Goal: Task Accomplishment & Management: Use online tool/utility

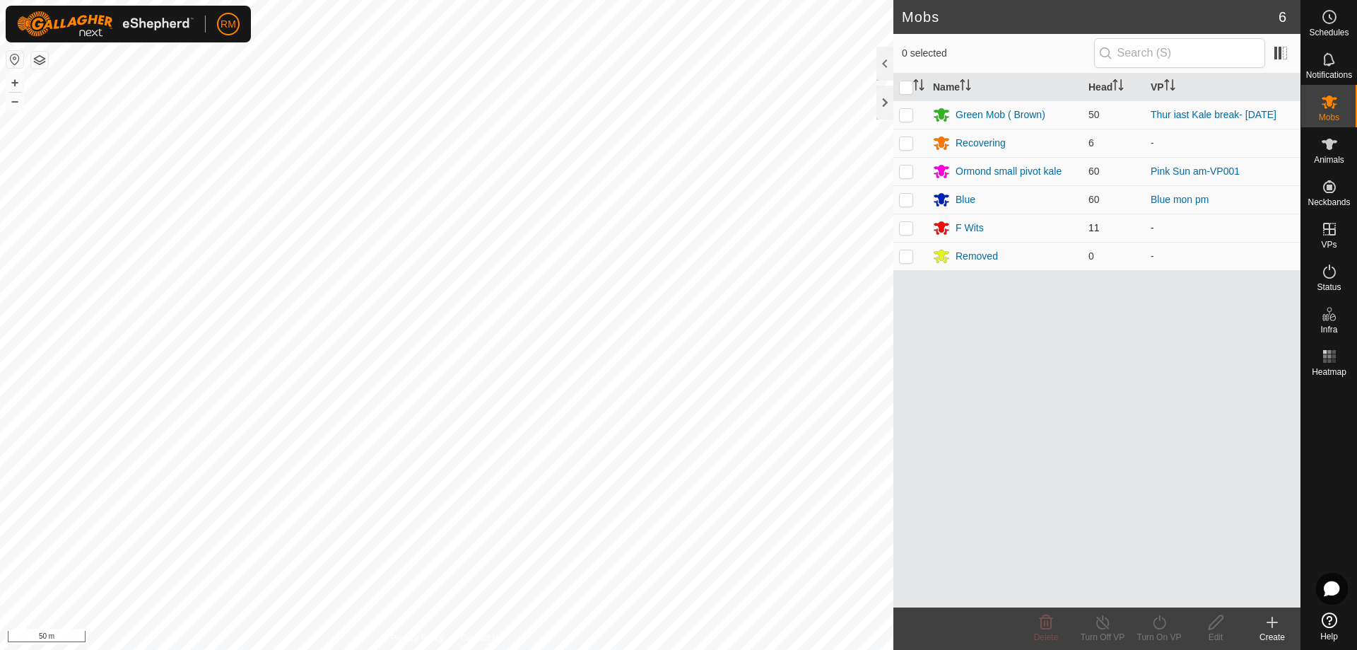
click at [908, 229] on p-checkbox at bounding box center [906, 227] width 14 height 11
checkbox input "false"
click at [961, 226] on div "F Wits" at bounding box center [970, 228] width 28 height 15
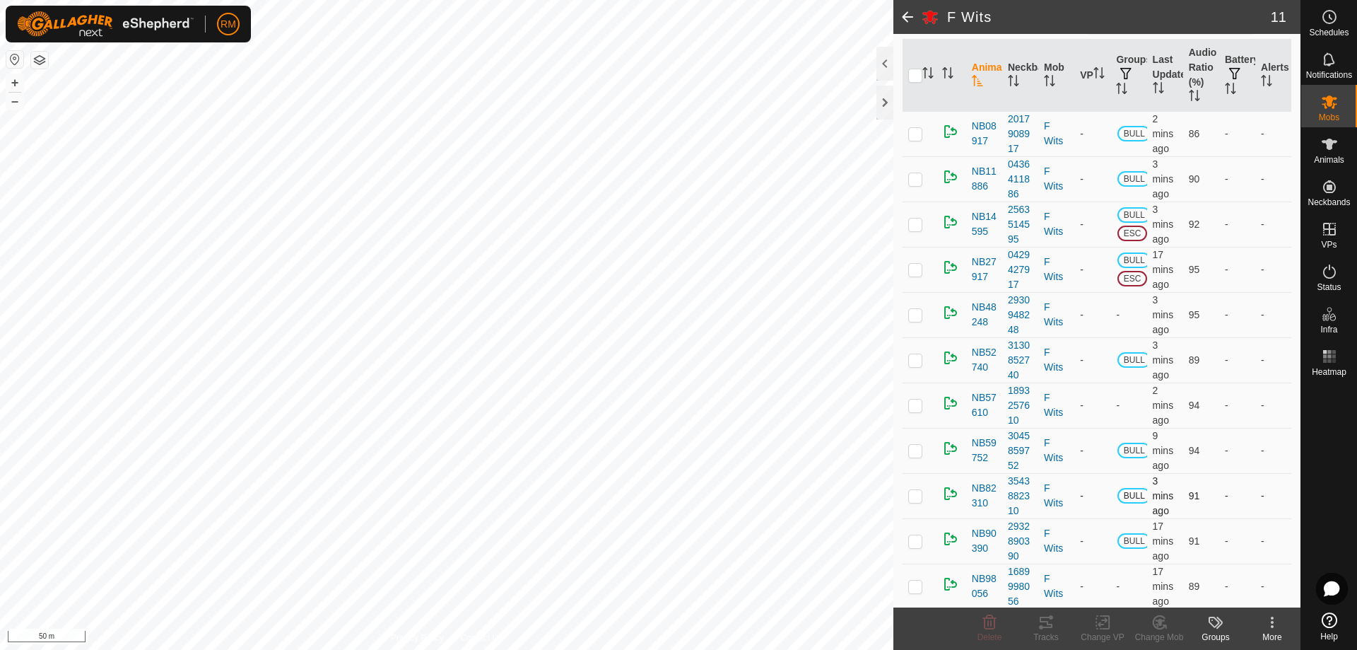
scroll to position [148, 0]
click at [912, 73] on input "checkbox" at bounding box center [915, 73] width 14 height 14
checkbox input "true"
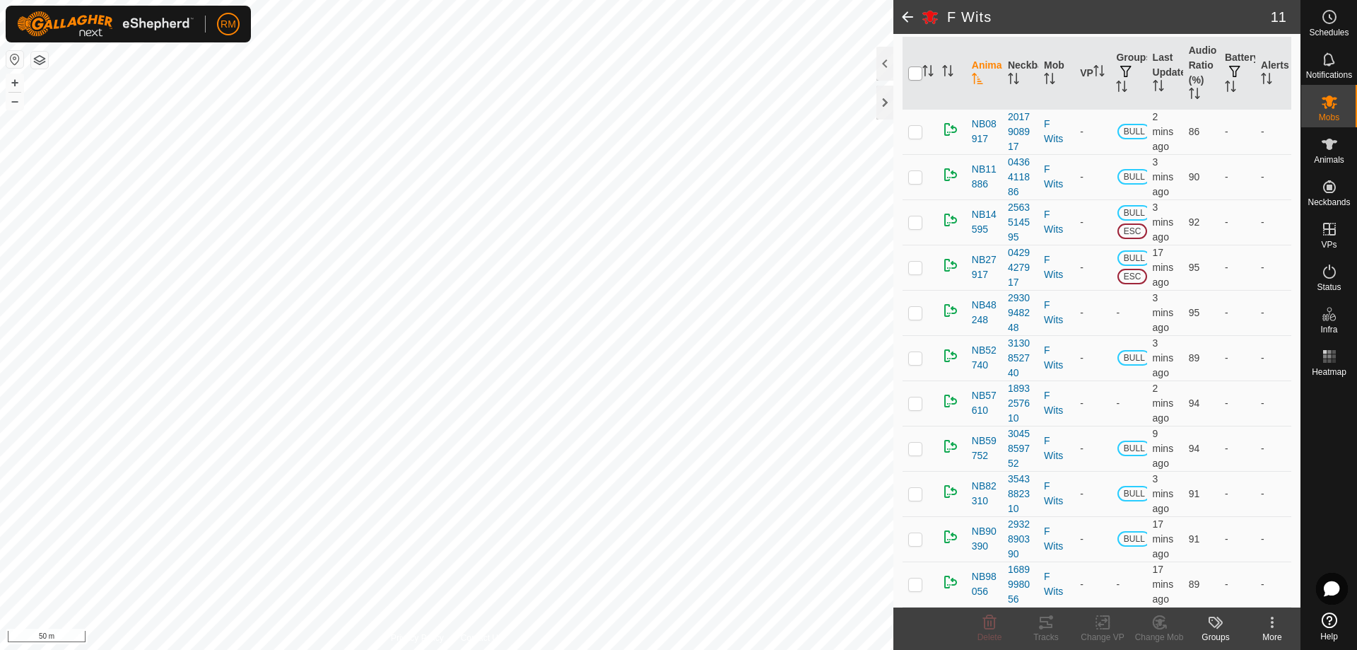
checkbox input "true"
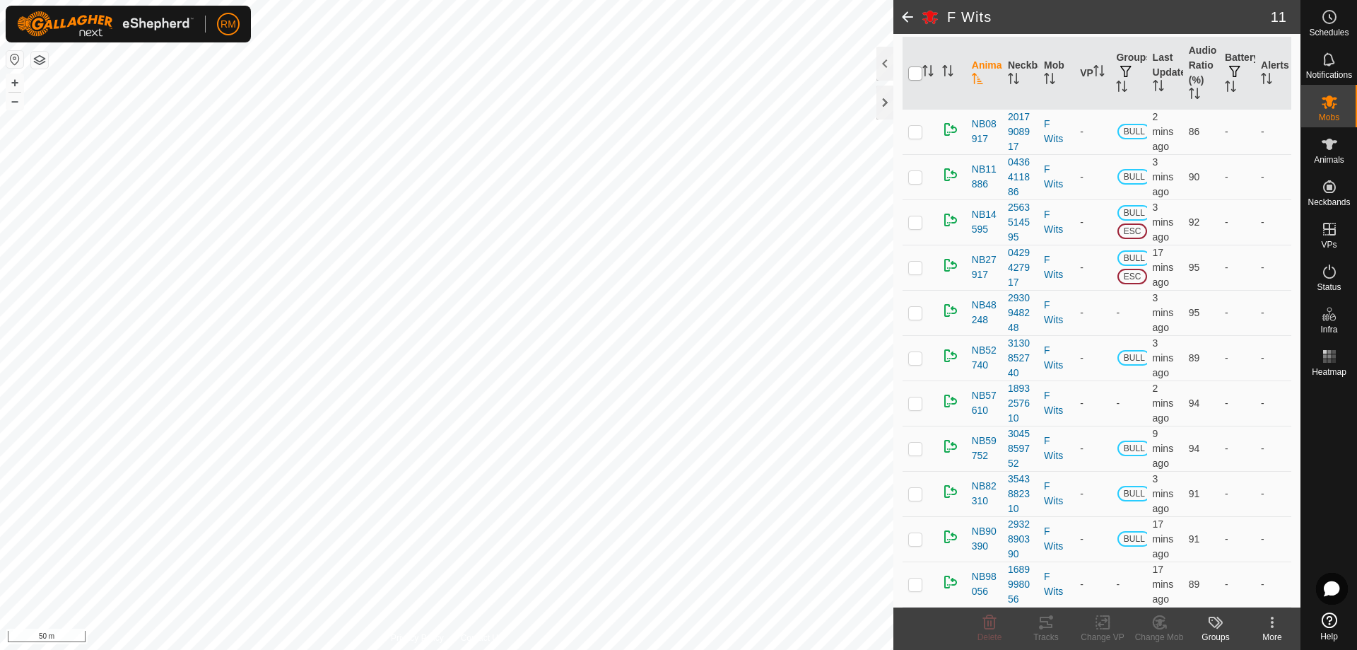
checkbox input "true"
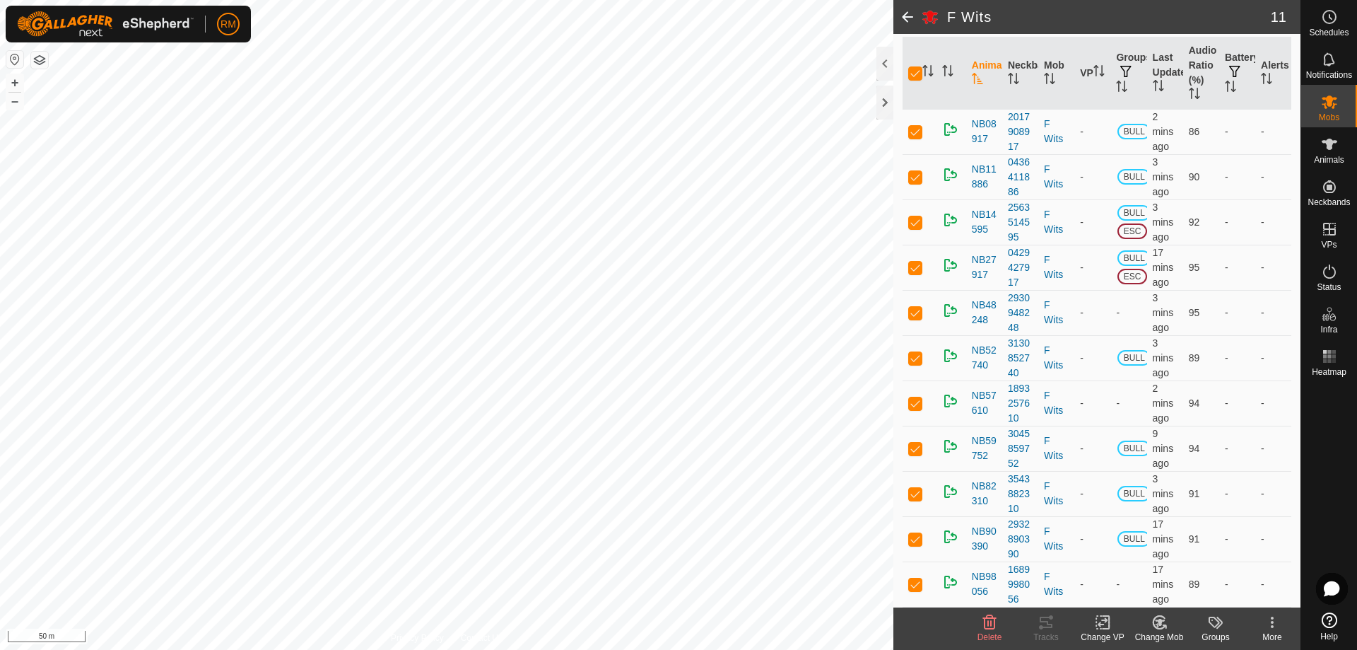
click at [1158, 620] on icon at bounding box center [1160, 621] width 10 height 7
click at [1210, 560] on link "Choose Mob..." at bounding box center [1202, 561] width 140 height 28
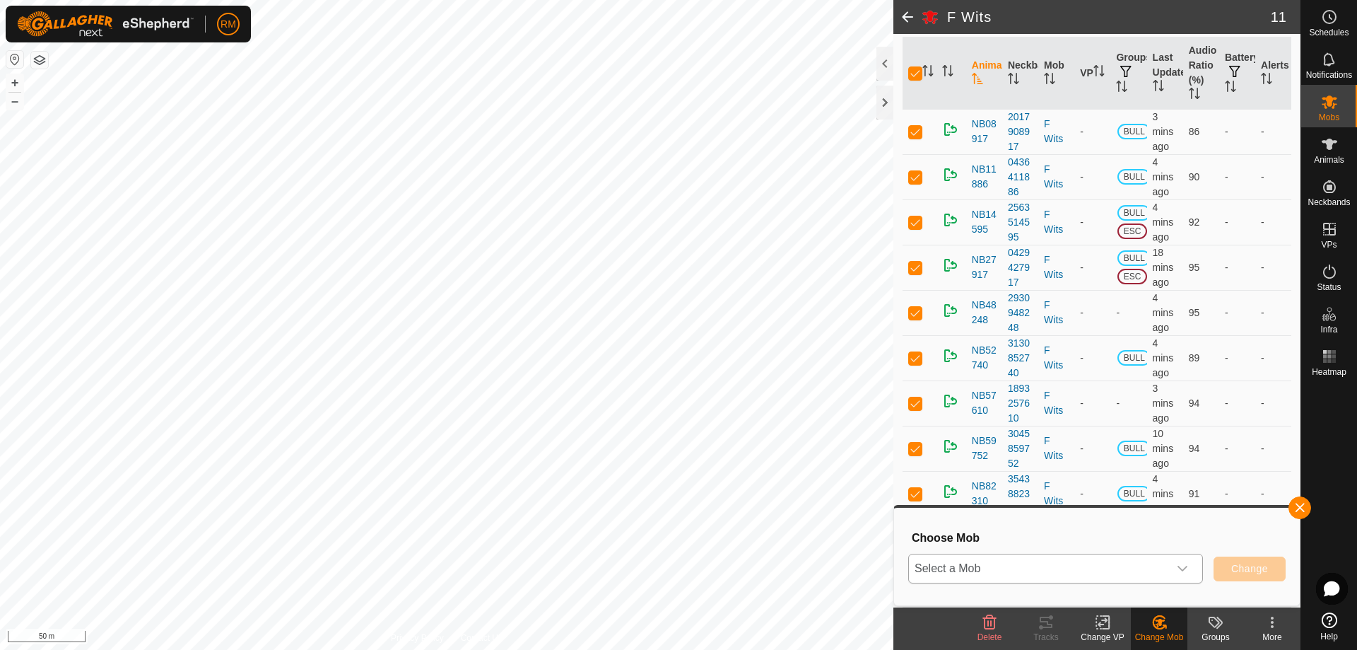
click at [1188, 567] on div "dropdown trigger" at bounding box center [1182, 568] width 28 height 28
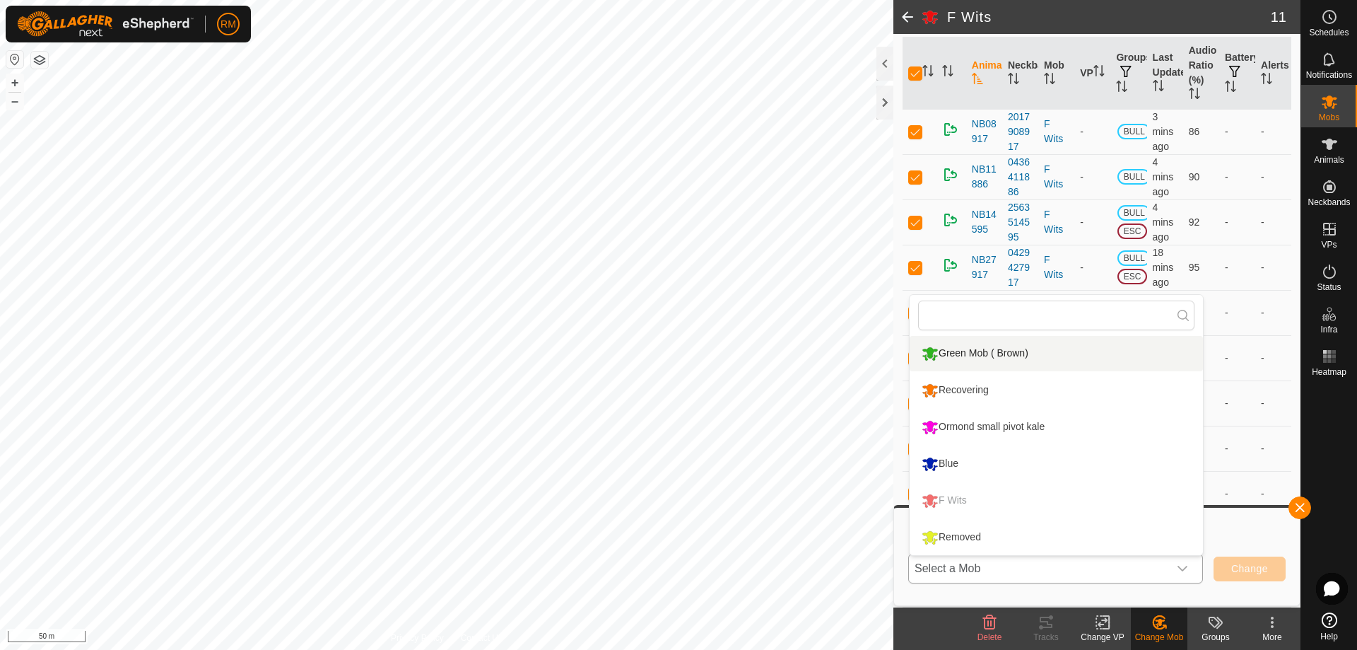
click at [977, 350] on li "Green Mob ( Brown)" at bounding box center [1056, 353] width 293 height 35
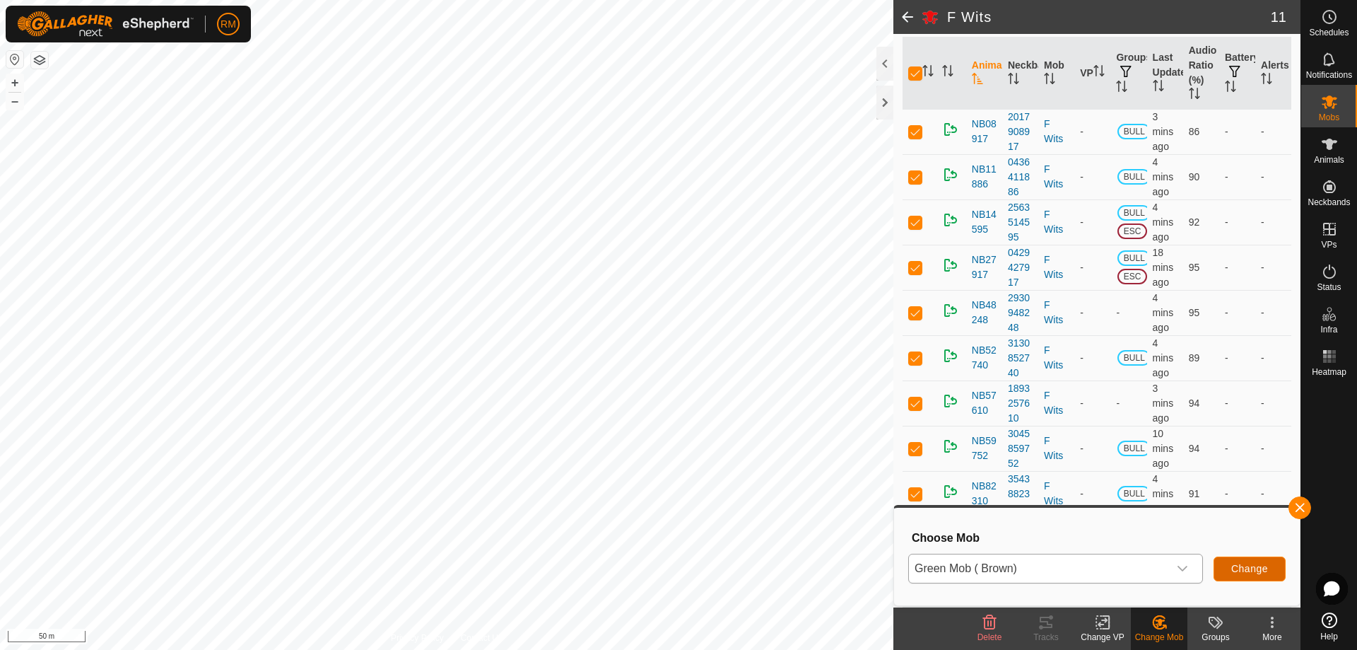
click at [1241, 565] on span "Change" at bounding box center [1249, 568] width 37 height 11
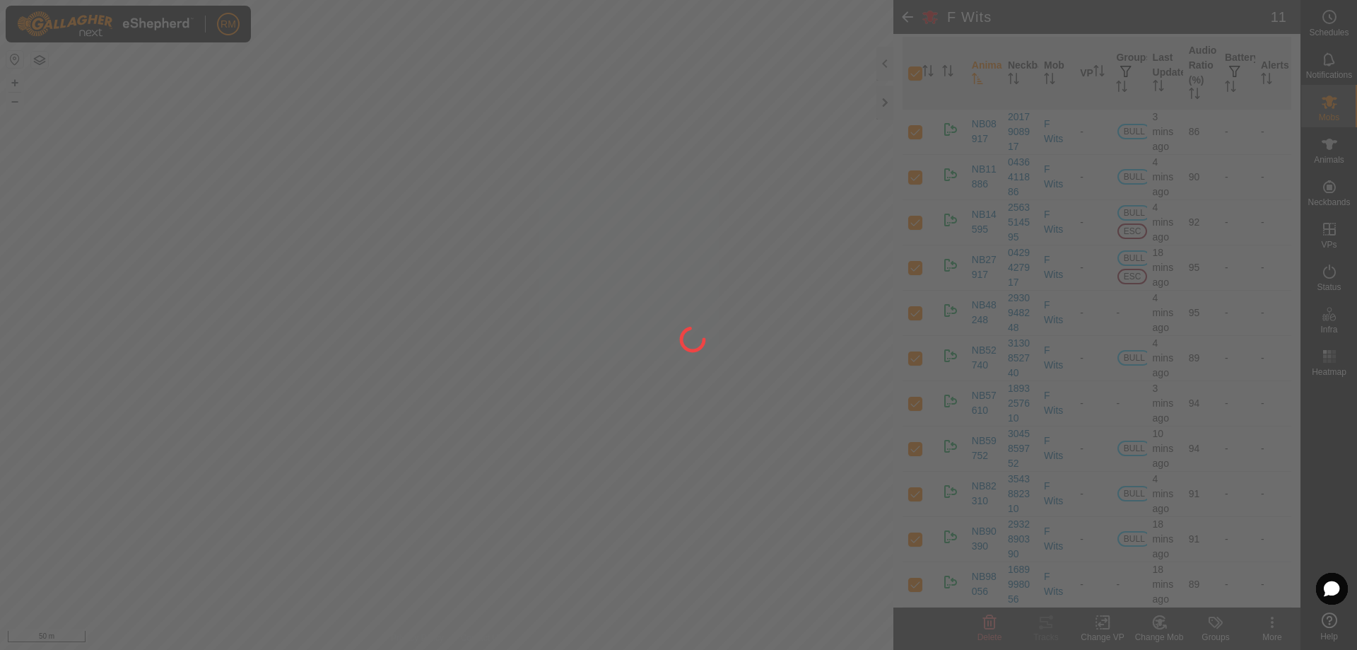
checkbox input "false"
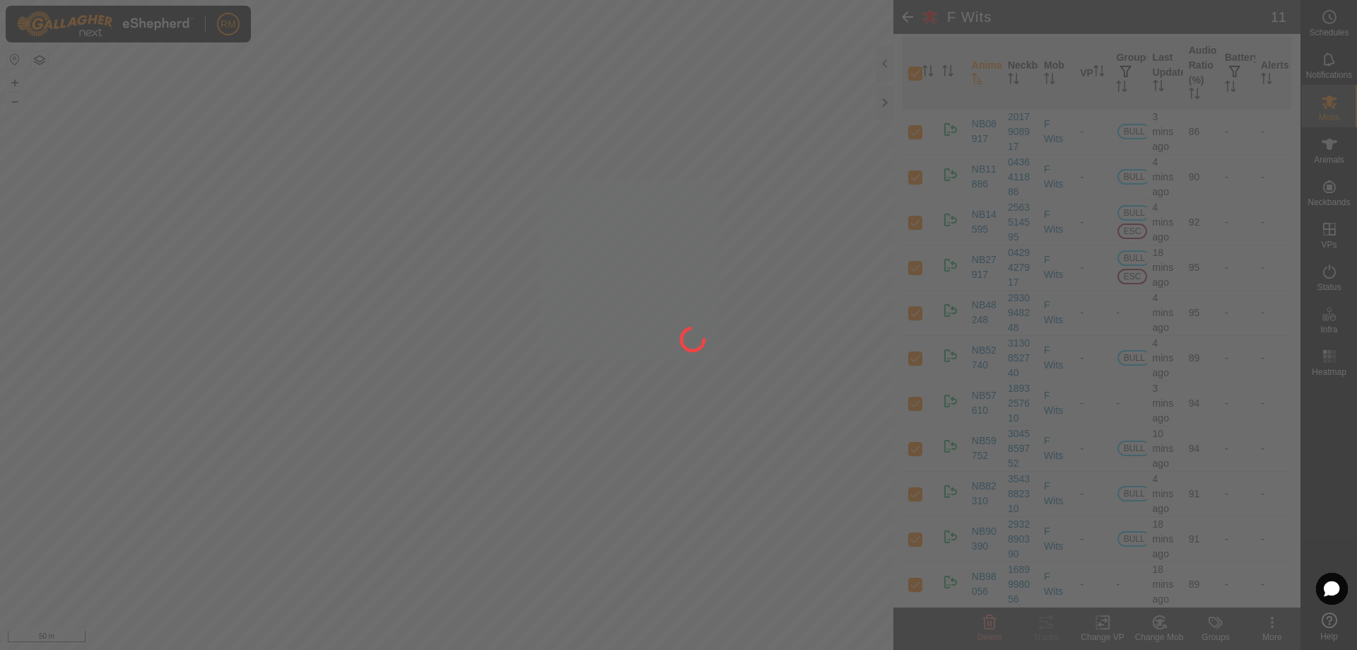
checkbox input "false"
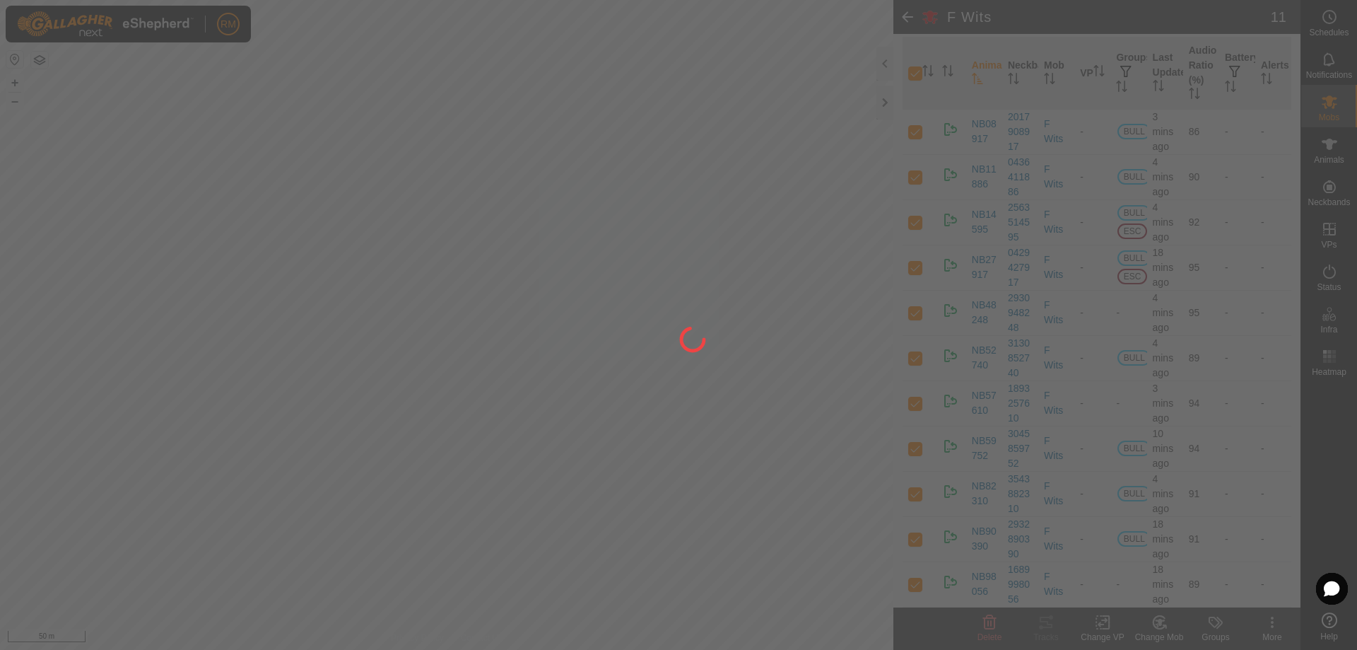
checkbox input "false"
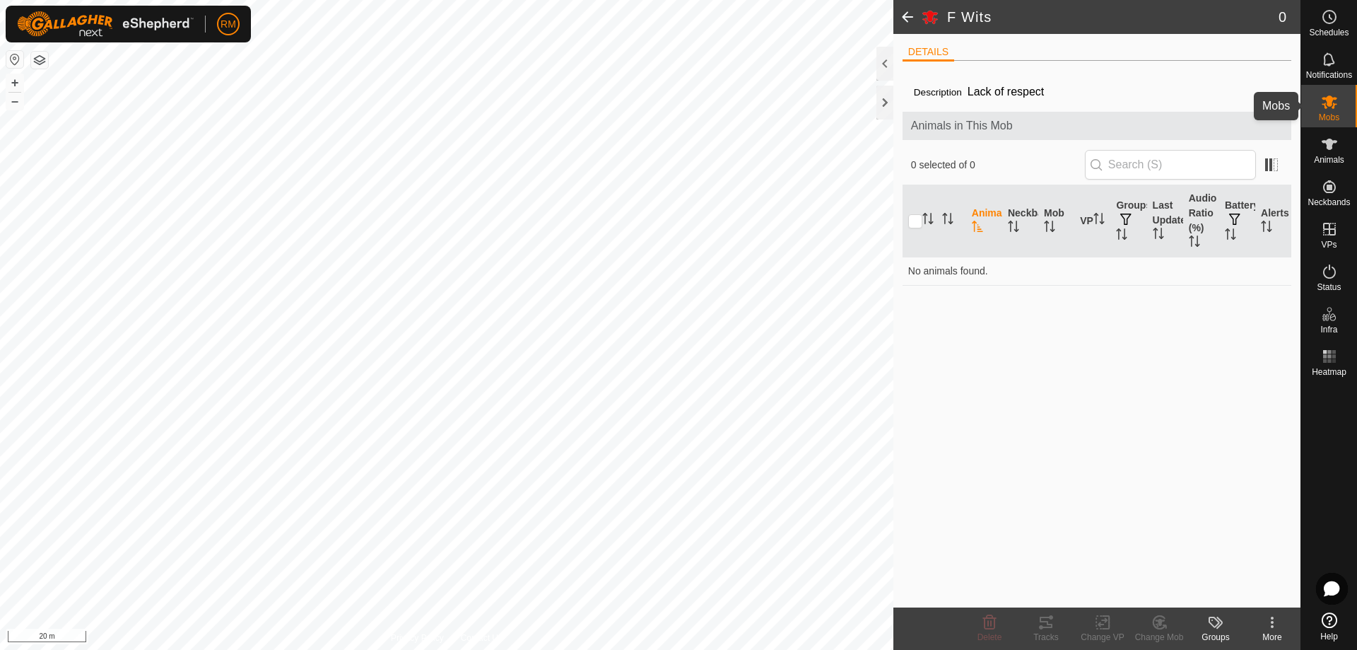
click at [1325, 105] on icon at bounding box center [1330, 101] width 16 height 13
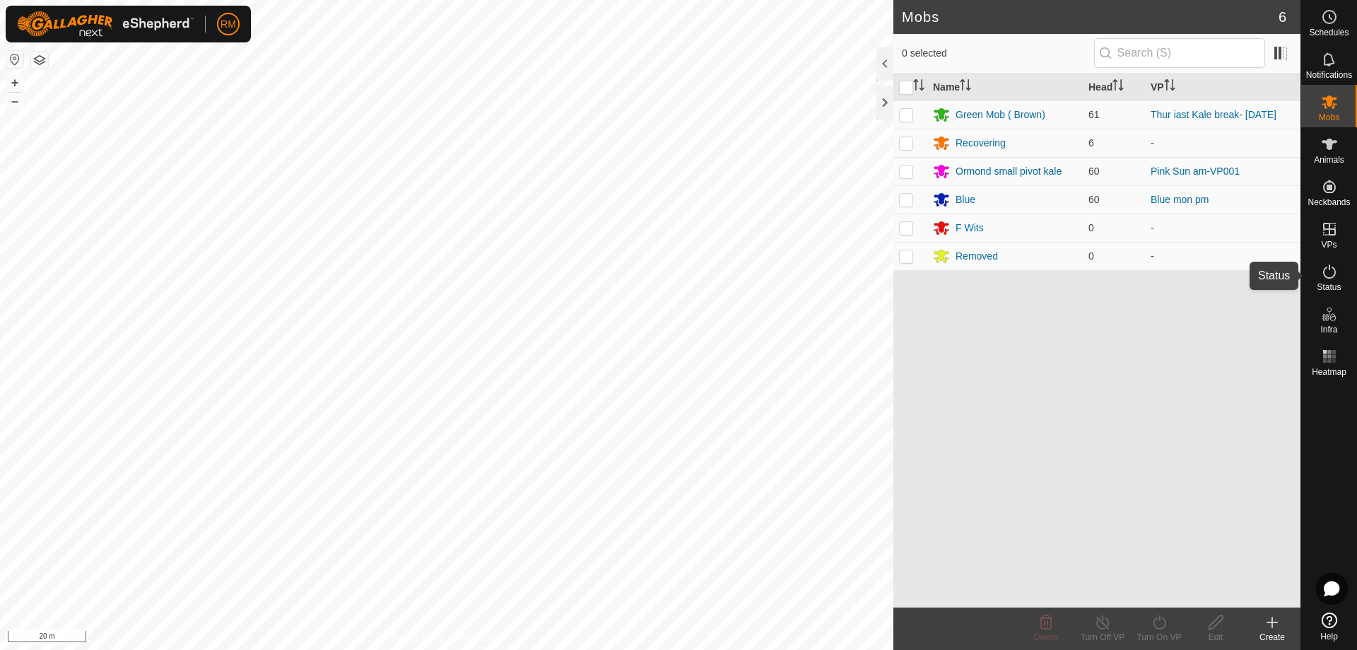
click at [1332, 275] on icon at bounding box center [1329, 271] width 17 height 17
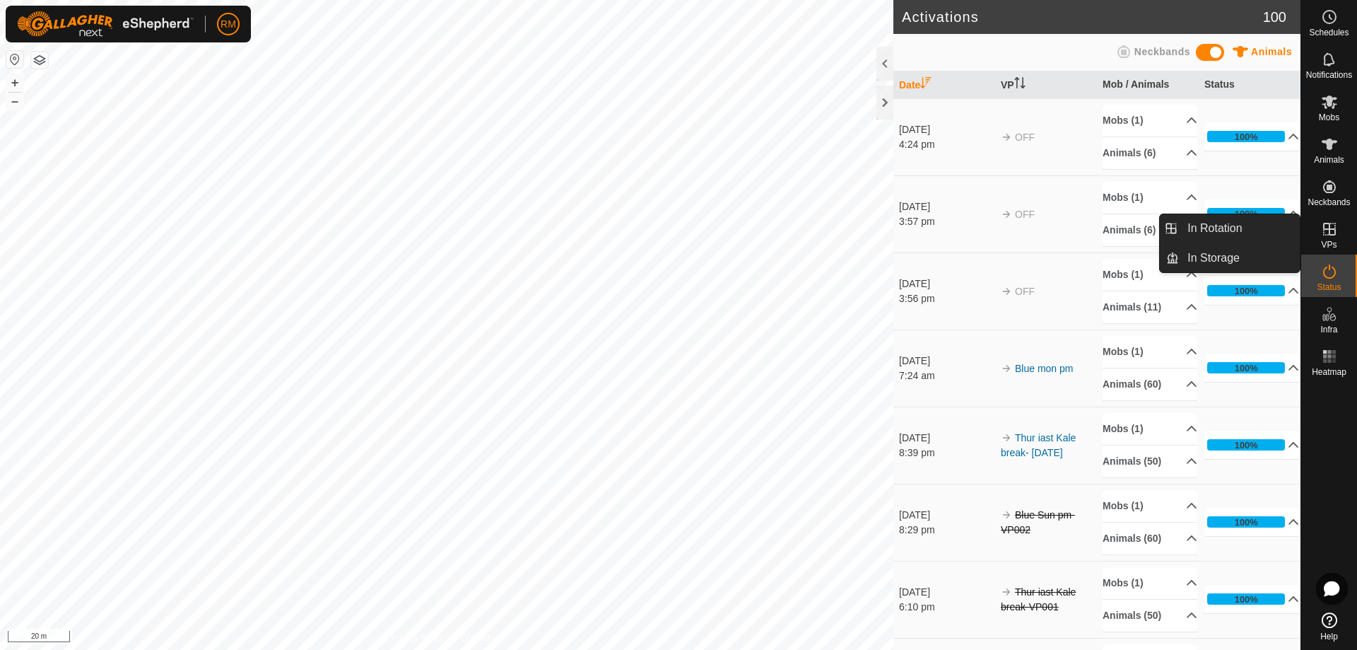
click at [1334, 233] on icon at bounding box center [1329, 229] width 17 height 17
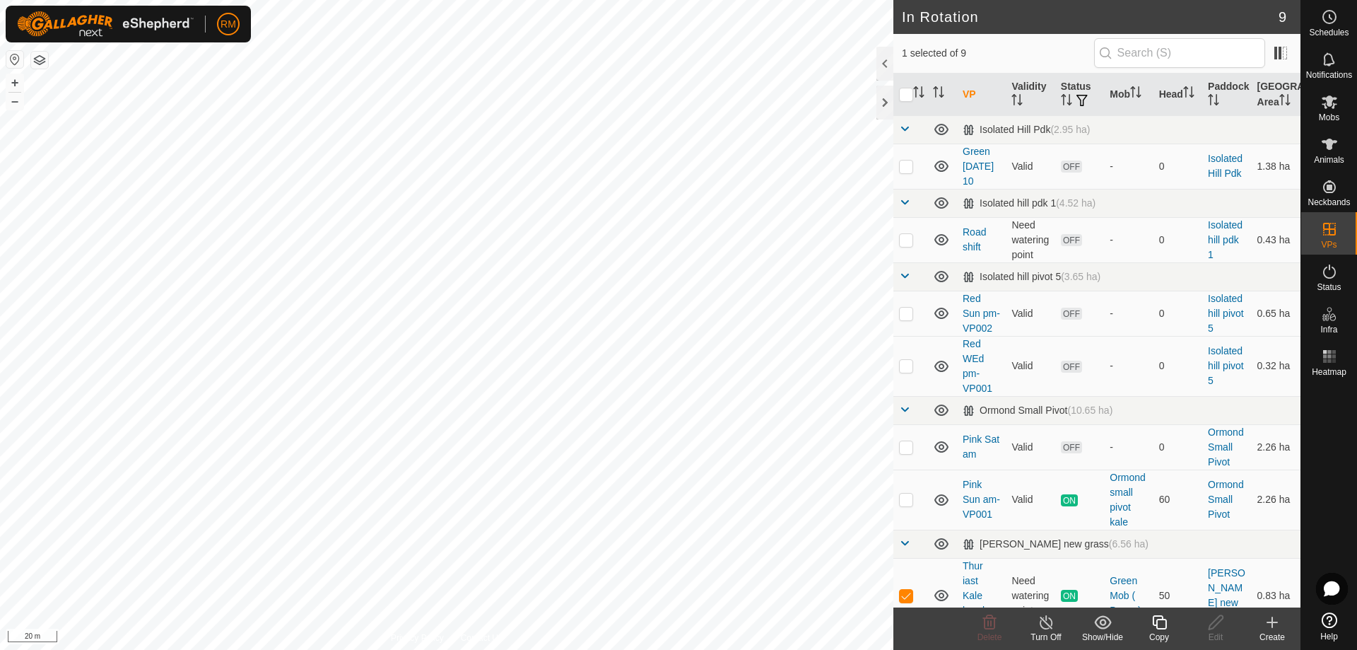
click at [1159, 624] on icon at bounding box center [1160, 622] width 18 height 17
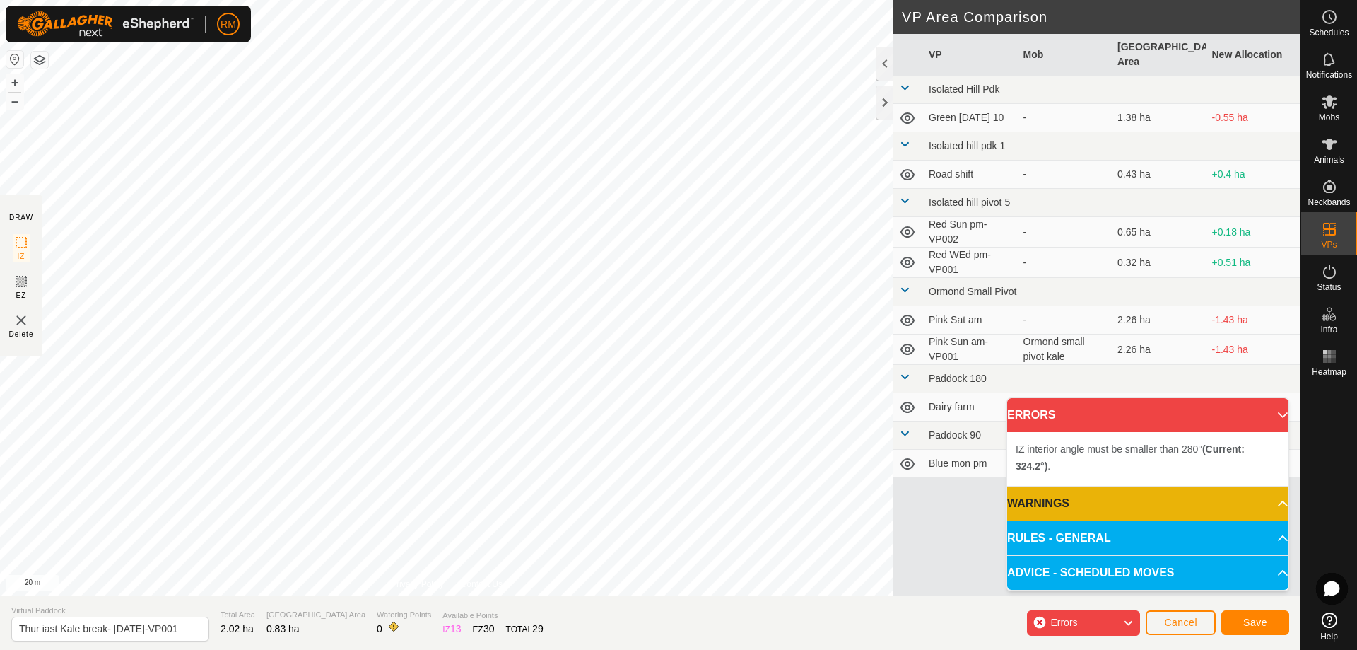
click at [548, 379] on div "IZ interior angle must be smaller than 280° (Current: 324.2°) . + – ⇧ i 20 m" at bounding box center [446, 298] width 893 height 596
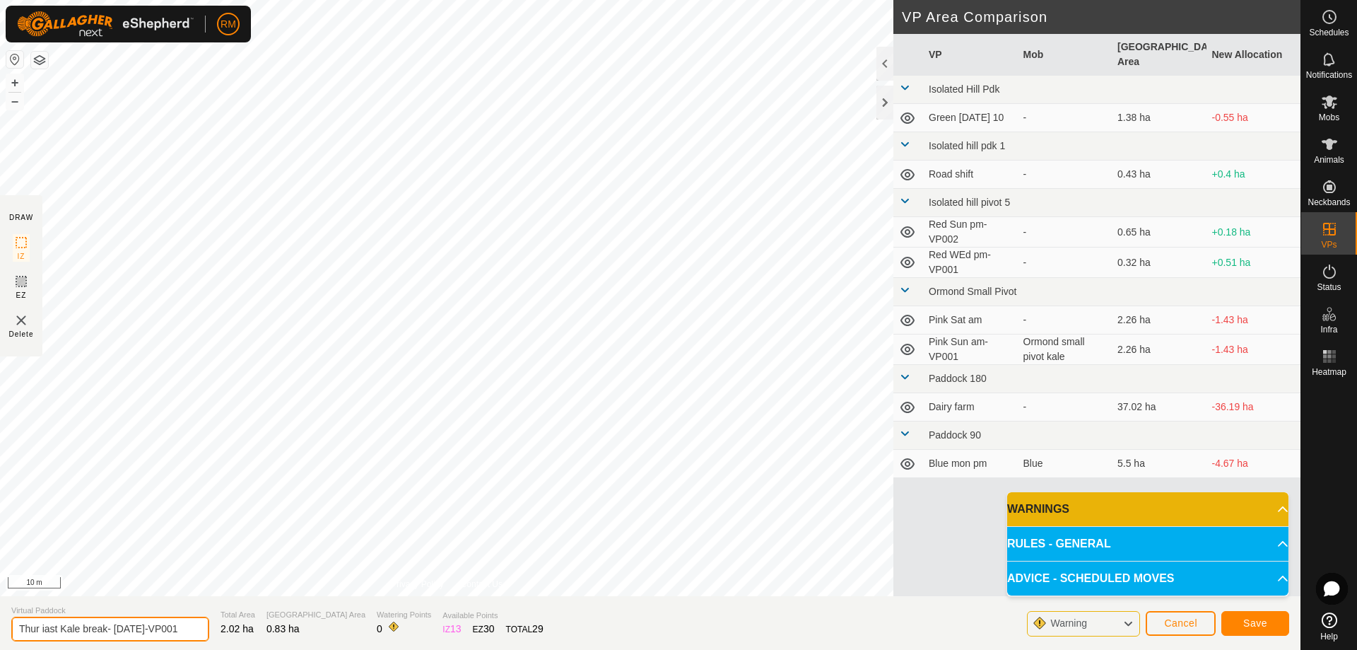
click at [184, 626] on input "Thur iast Kale break- [DATE]-VP001" at bounding box center [110, 628] width 198 height 25
click at [120, 627] on input "Thur iast Kale break- [DATE]-VP001" at bounding box center [110, 628] width 198 height 25
click at [179, 626] on input "Thur iast Kale break- [DATE]-VP001" at bounding box center [110, 628] width 198 height 25
type input "T"
type input "Green Mon Kale"
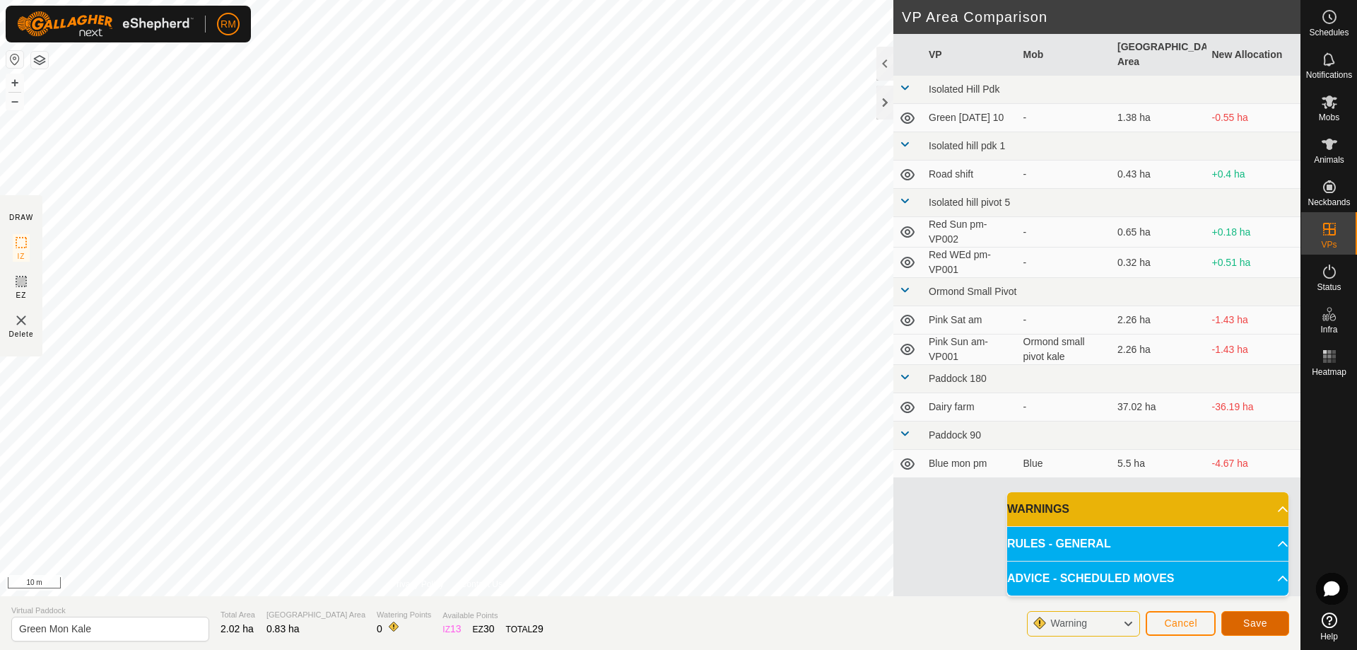
click at [1252, 621] on span "Save" at bounding box center [1255, 622] width 24 height 11
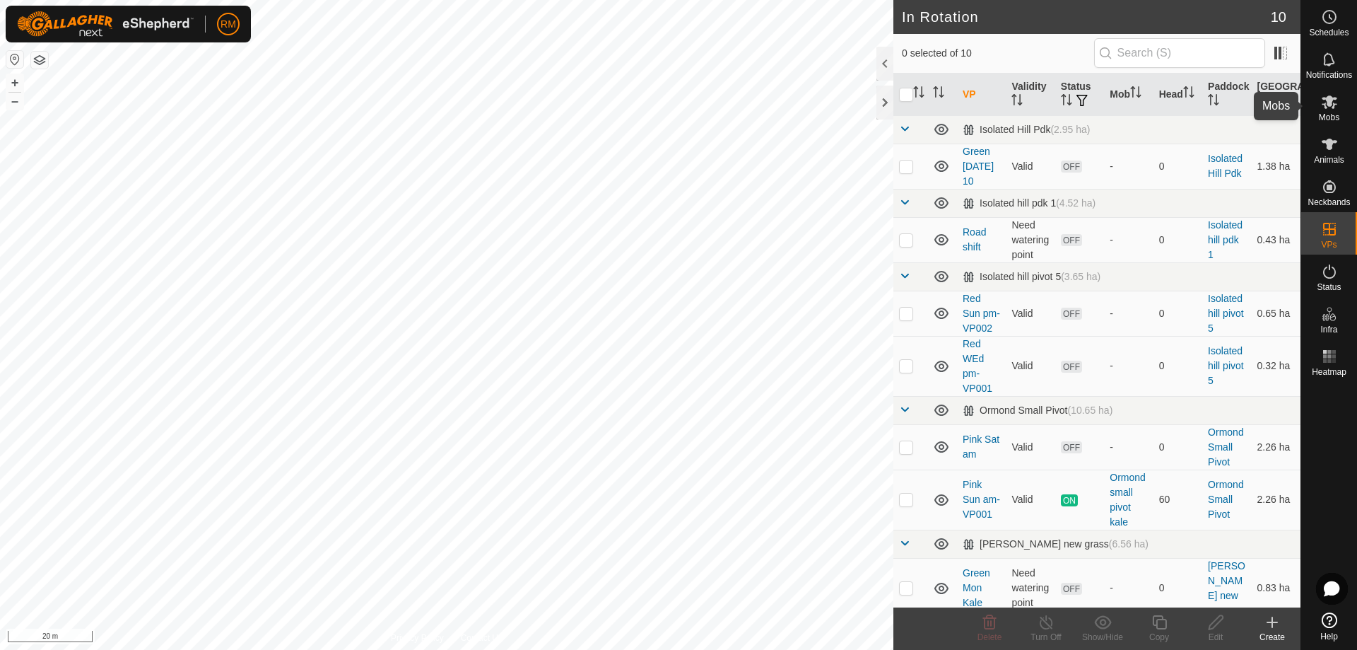
click at [1330, 107] on icon at bounding box center [1329, 101] width 17 height 17
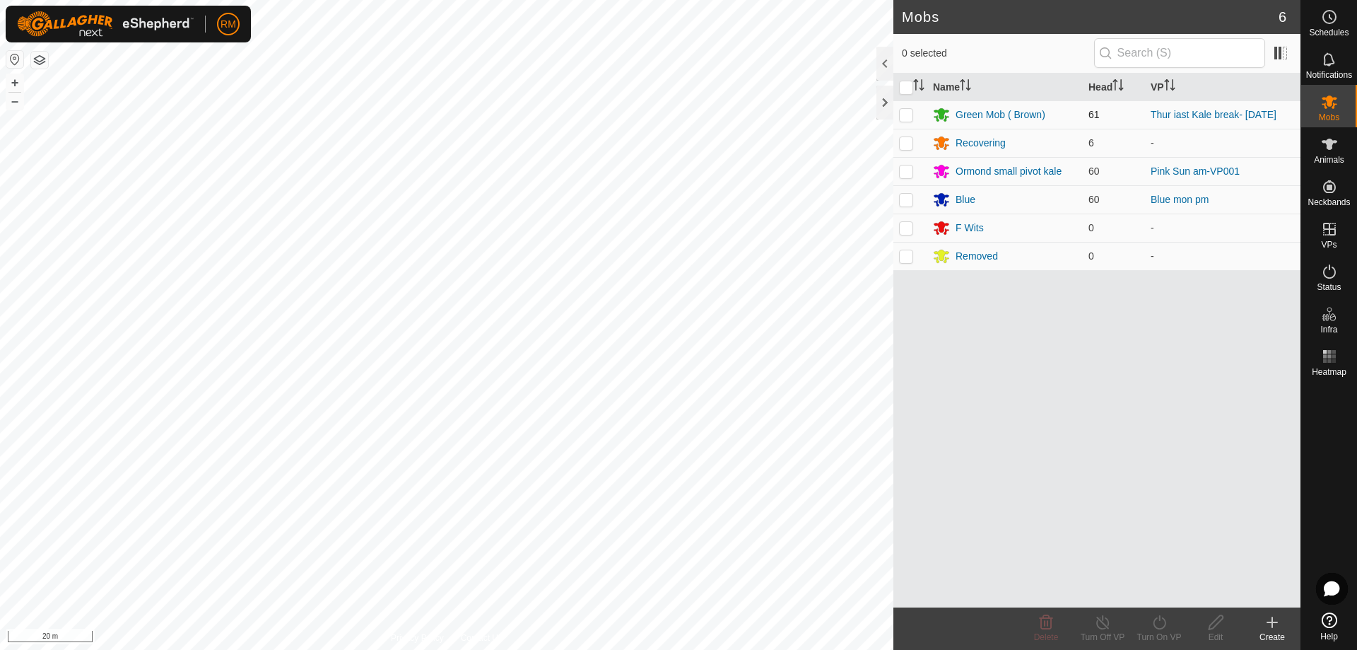
click at [901, 110] on p-checkbox at bounding box center [906, 114] width 14 height 11
checkbox input "true"
click at [1165, 623] on icon at bounding box center [1159, 622] width 13 height 14
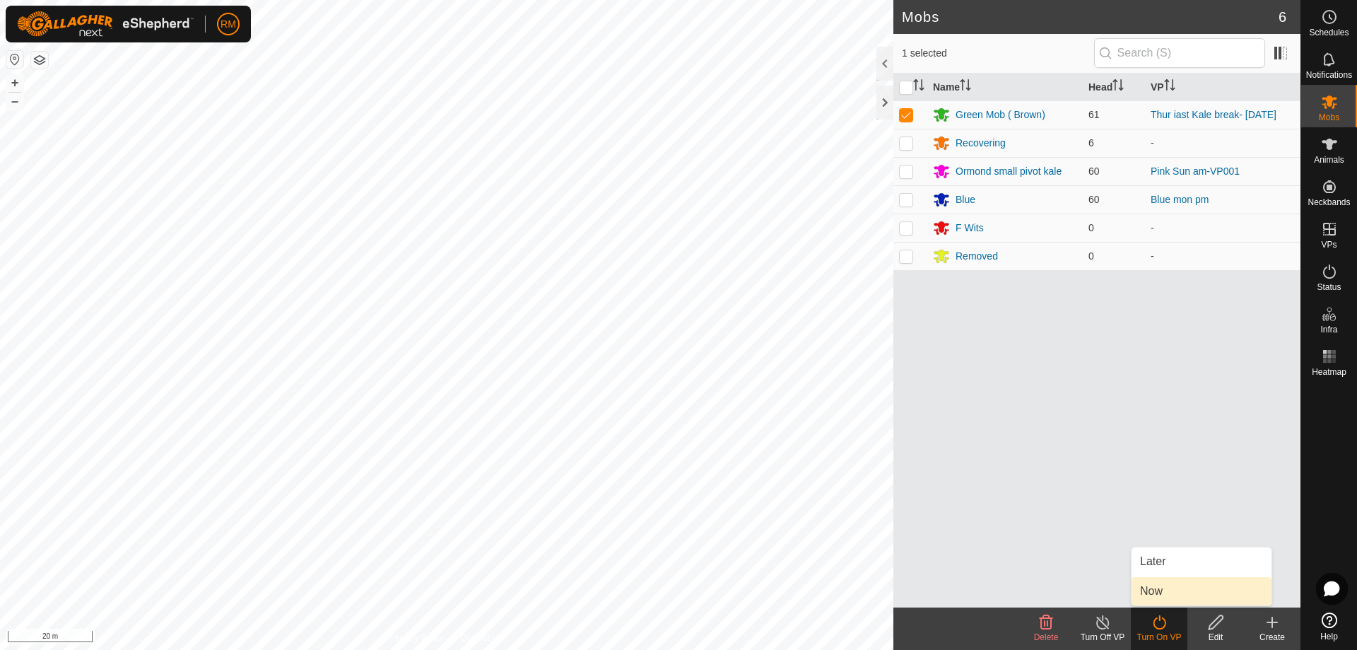
click at [1157, 589] on link "Now" at bounding box center [1202, 591] width 140 height 28
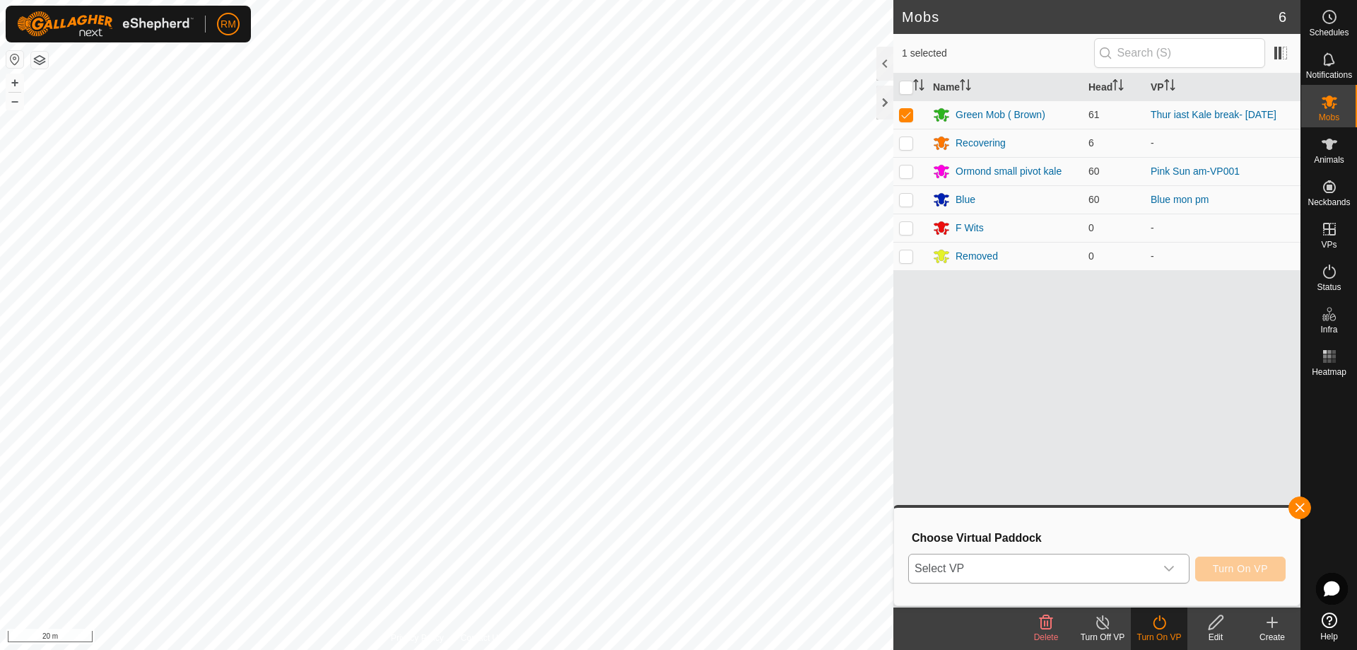
click at [1173, 569] on icon "dropdown trigger" at bounding box center [1168, 568] width 11 height 11
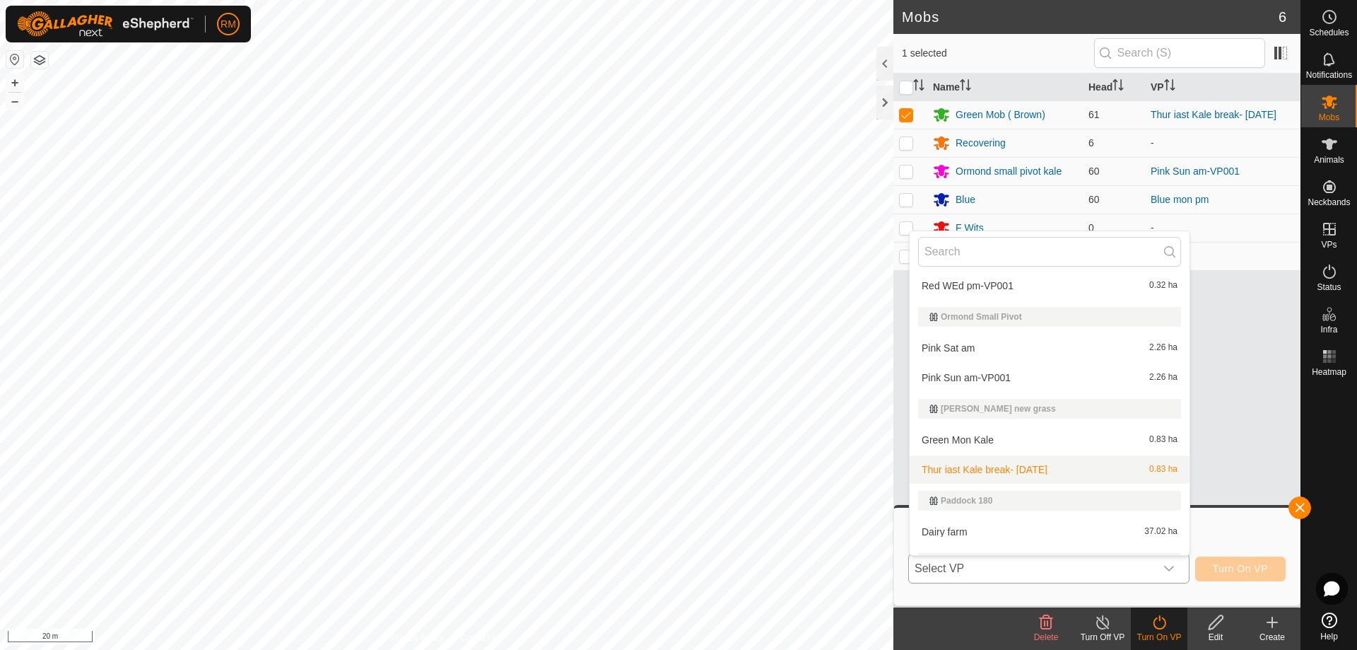
scroll to position [188, 0]
click at [970, 434] on li "Green Mon Kale 0.83 ha" at bounding box center [1050, 439] width 280 height 28
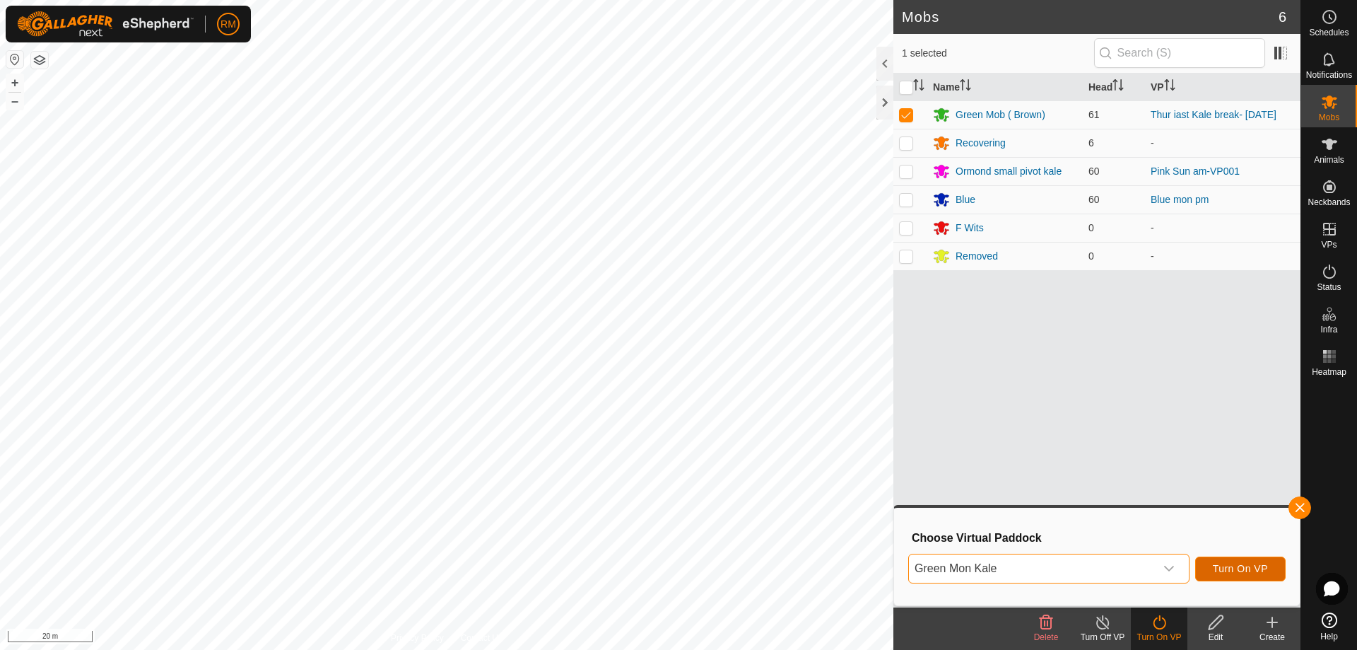
click at [1250, 568] on span "Turn On VP" at bounding box center [1240, 568] width 55 height 11
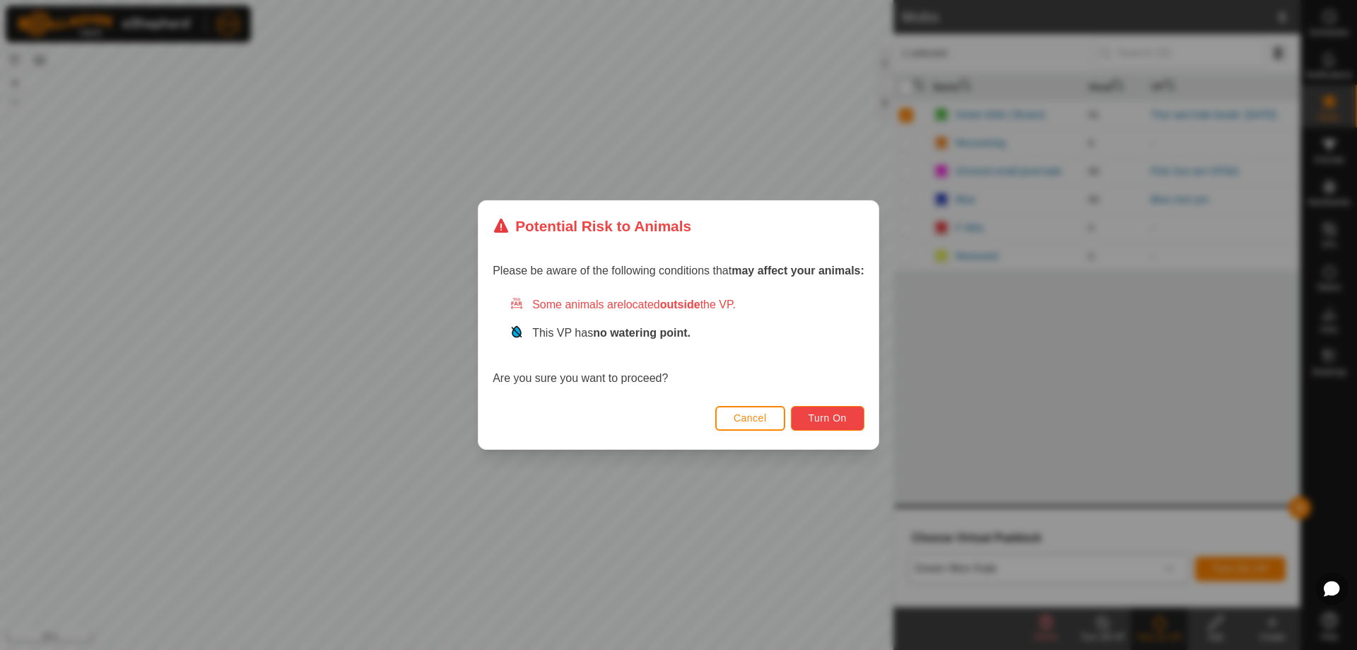
click at [838, 423] on span "Turn On" at bounding box center [828, 417] width 38 height 11
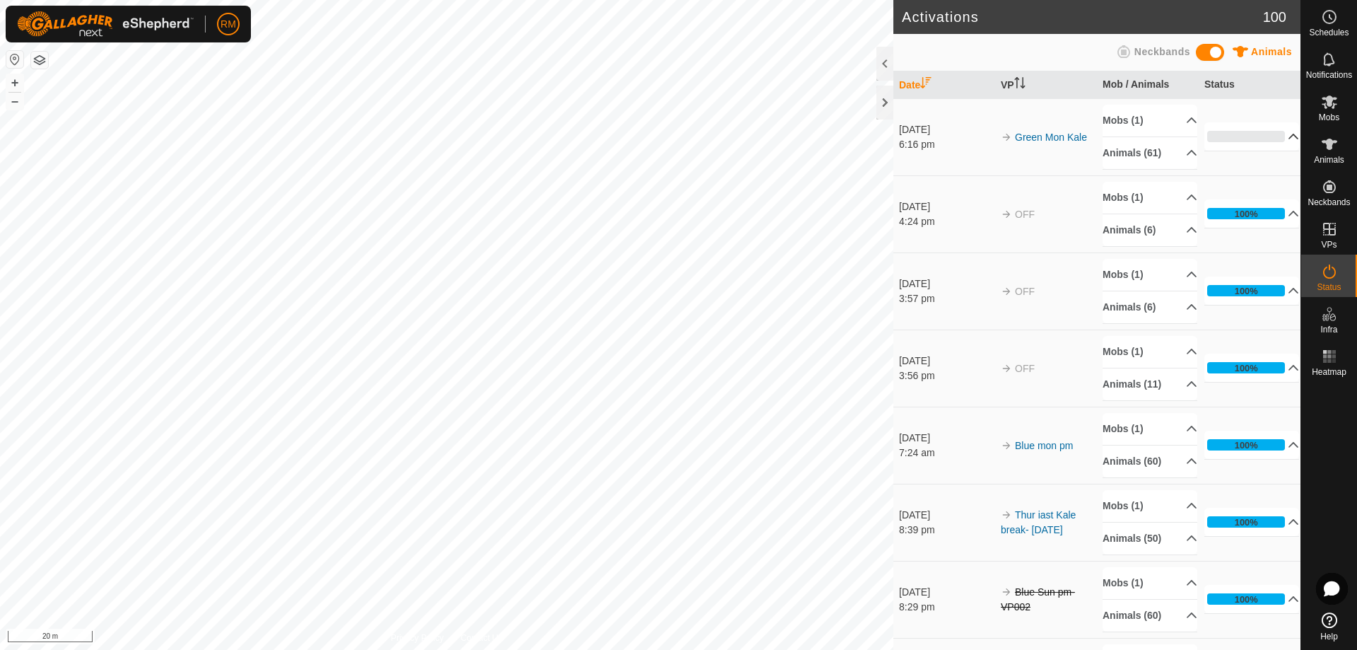
click at [1272, 136] on p-accordion-header "0%" at bounding box center [1251, 136] width 95 height 28
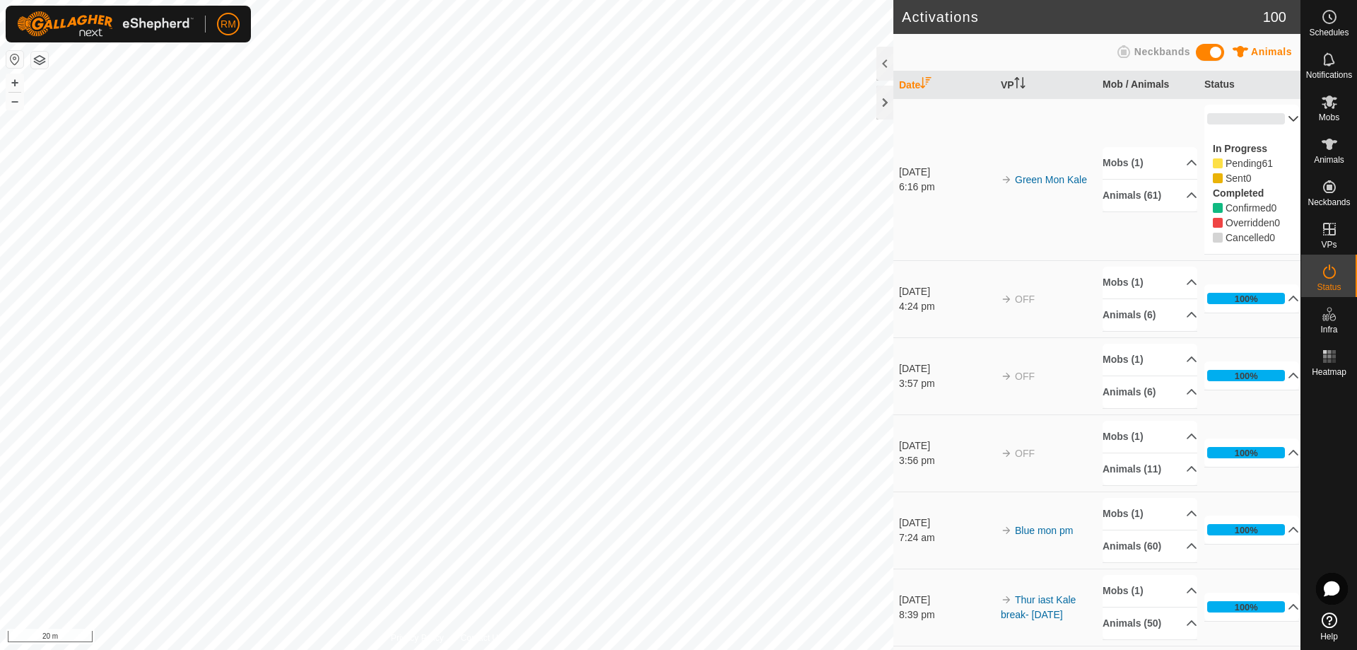
click at [1273, 118] on p-accordion-header "0%" at bounding box center [1251, 119] width 95 height 28
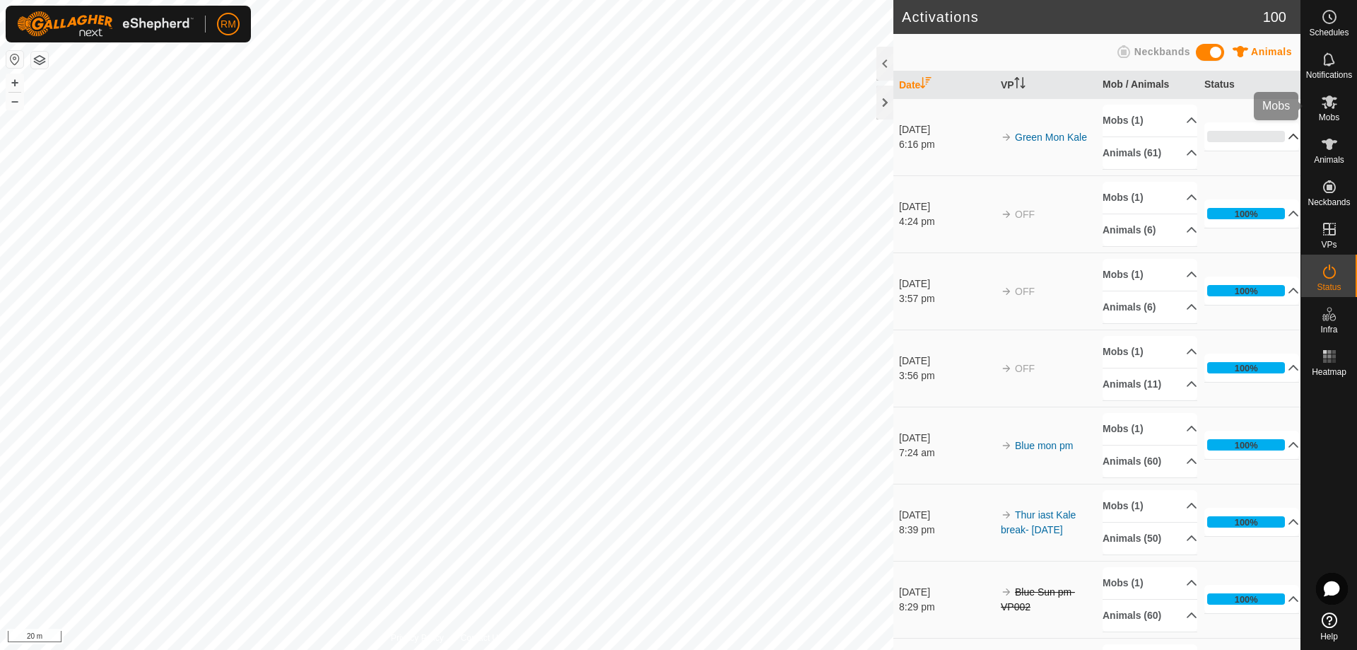
click at [1327, 112] on es-mob-svg-icon at bounding box center [1329, 101] width 25 height 23
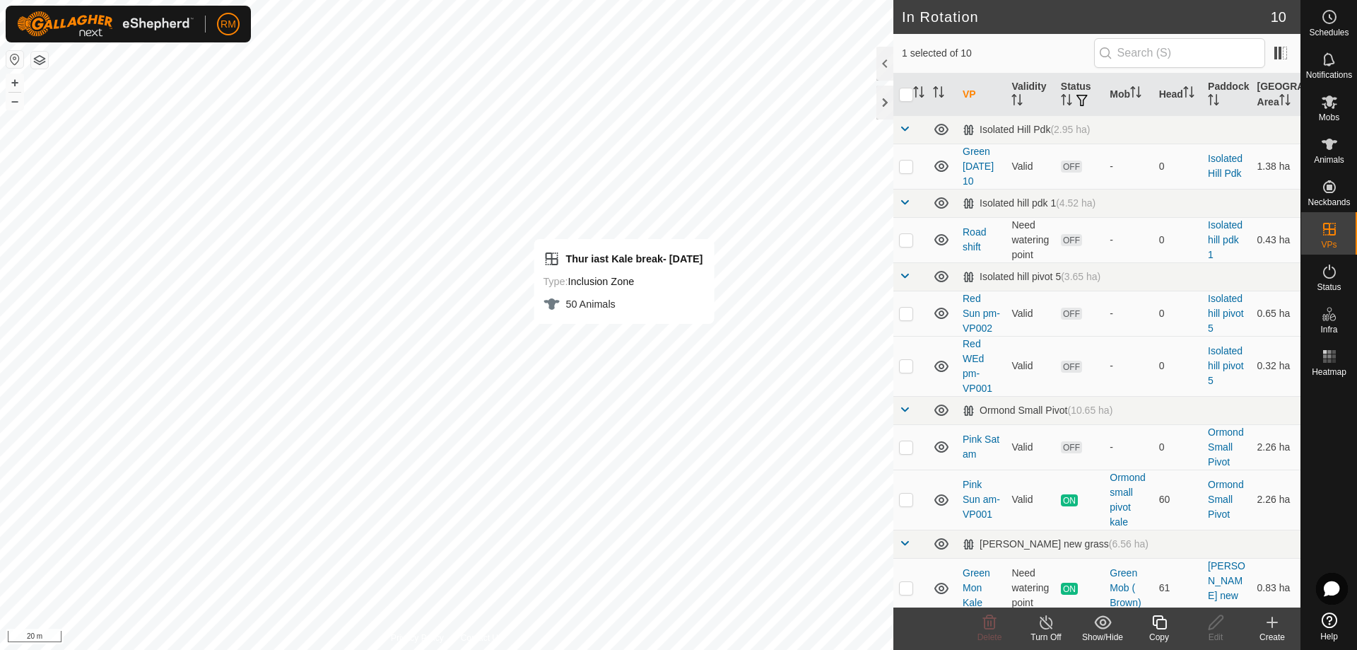
checkbox input "true"
checkbox input "false"
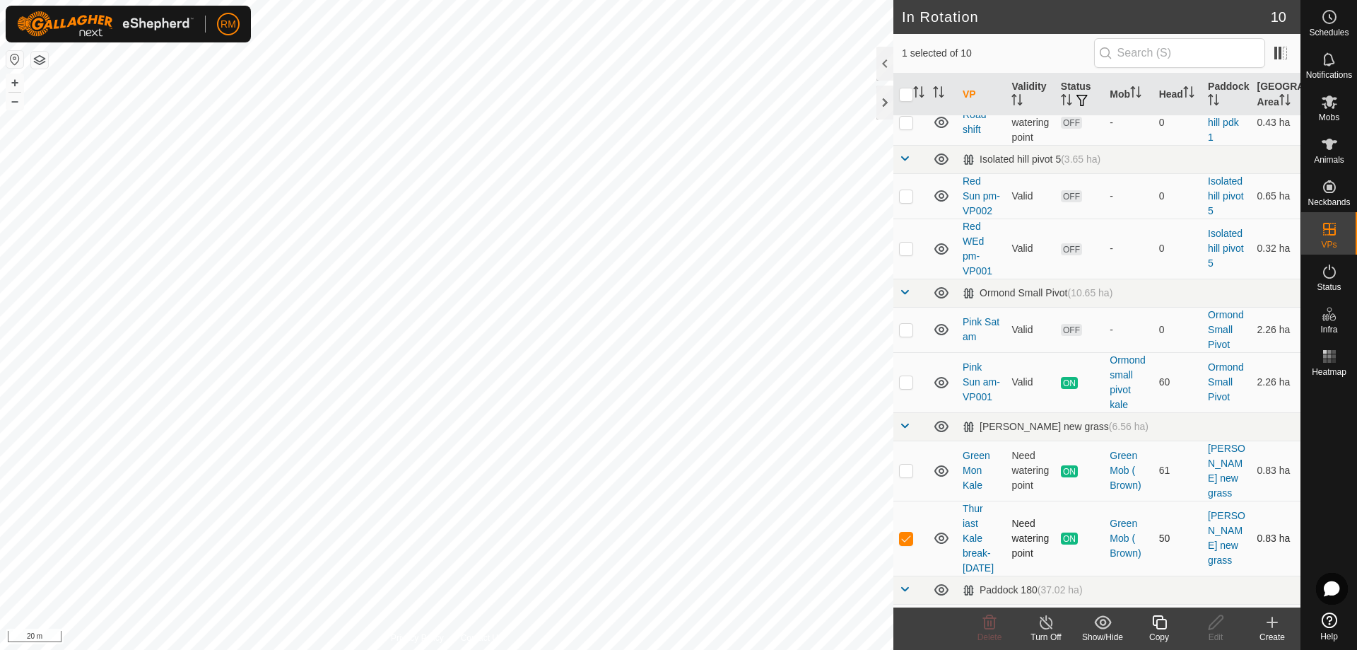
scroll to position [118, 0]
click at [903, 543] on p-checkbox at bounding box center [906, 537] width 14 height 11
checkbox input "false"
click at [40, 61] on button "button" at bounding box center [39, 60] width 17 height 17
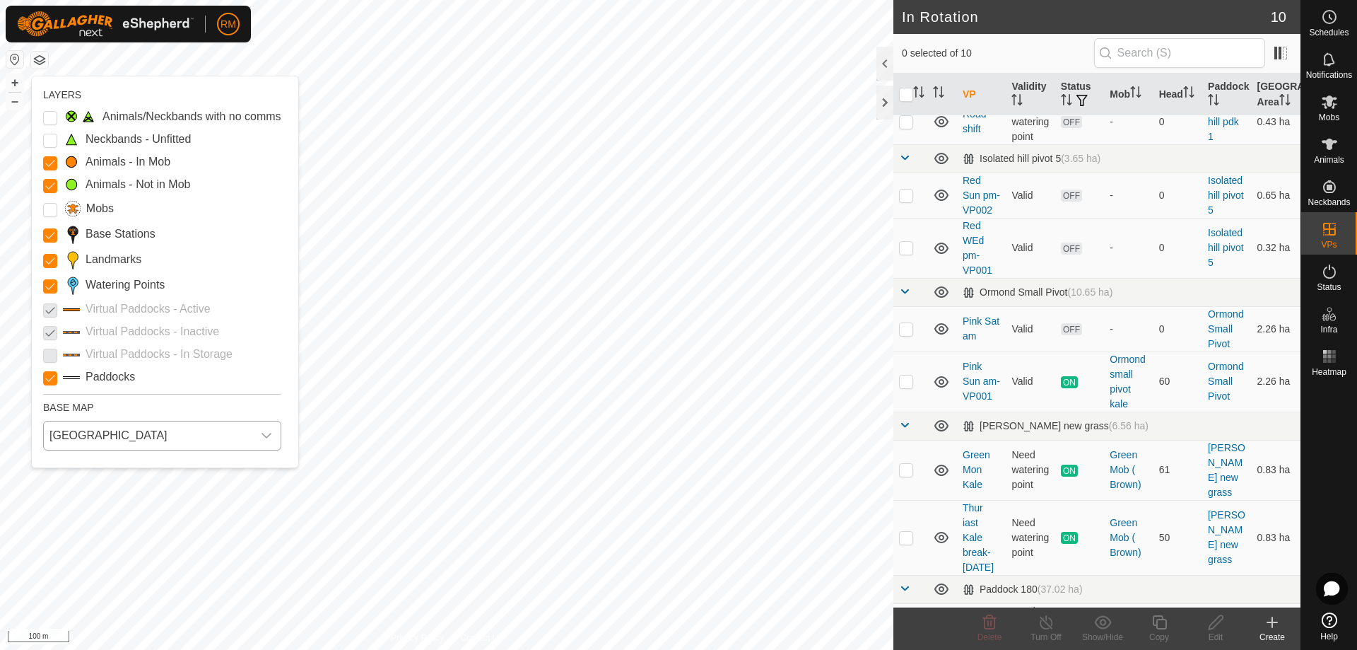
click at [272, 430] on div "dropdown trigger" at bounding box center [266, 435] width 28 height 28
click at [91, 493] on li "HERE" at bounding box center [163, 497] width 237 height 28
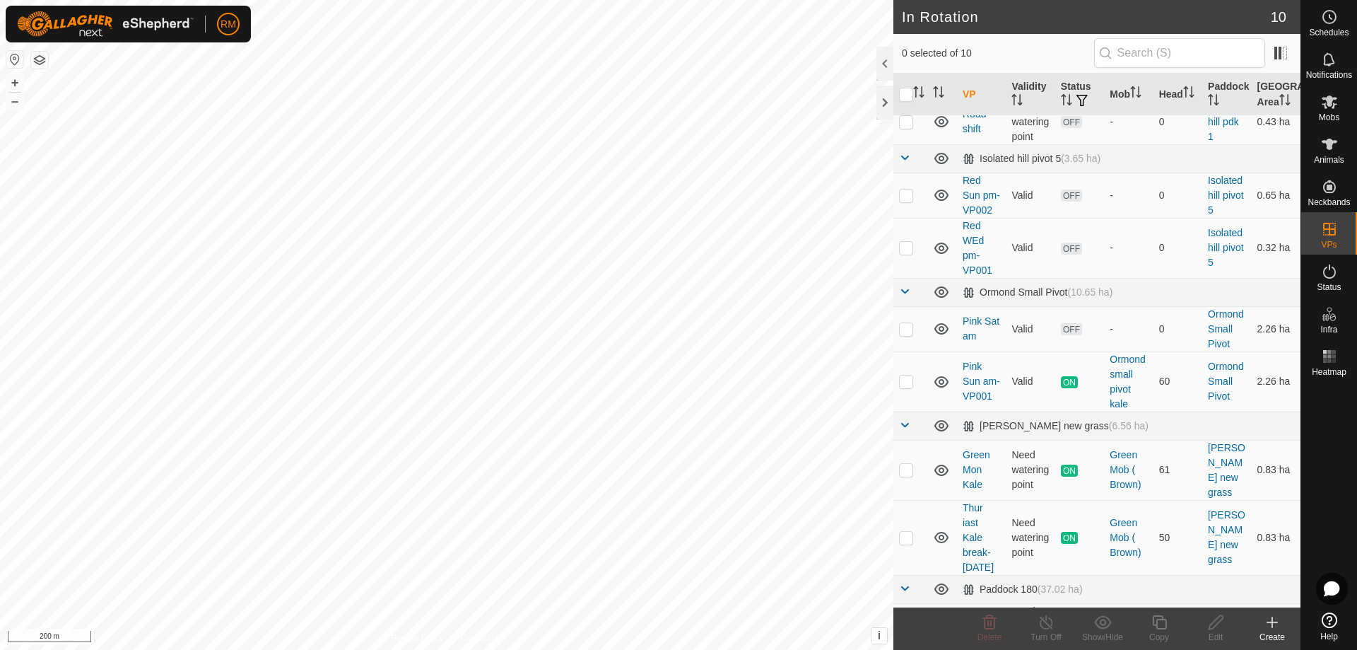
click at [41, 59] on button "button" at bounding box center [39, 60] width 17 height 17
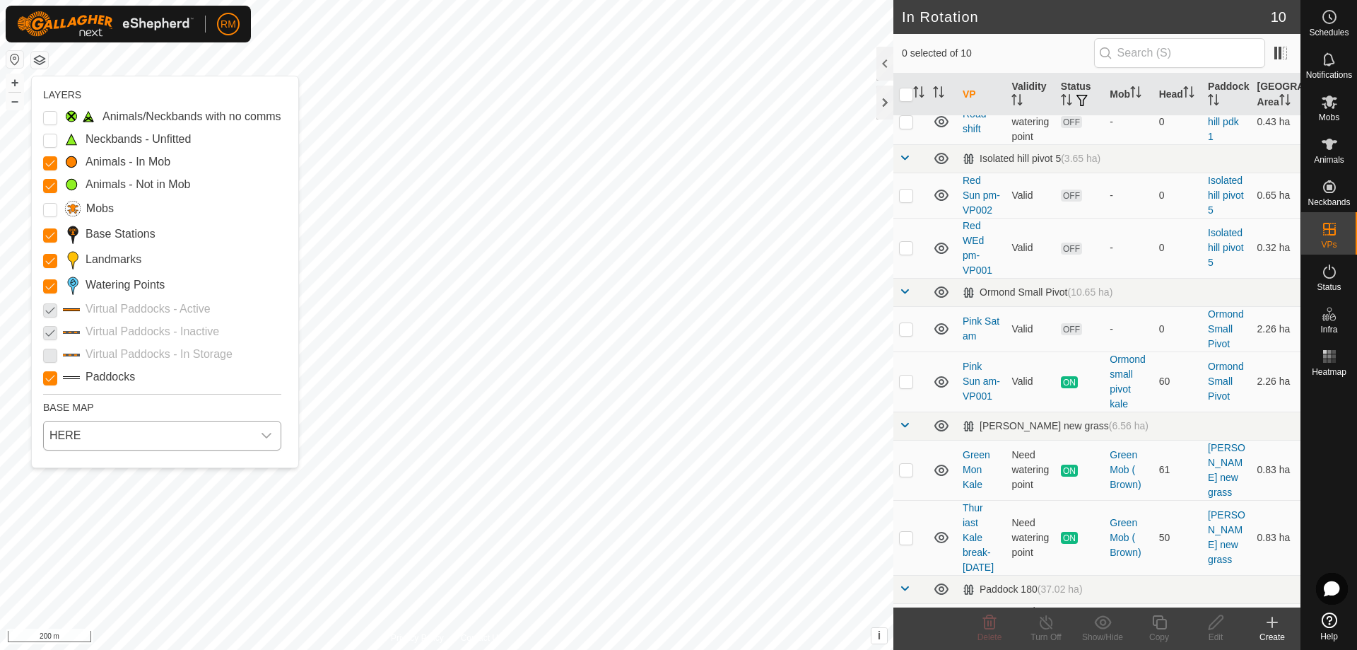
click at [269, 435] on icon "dropdown trigger" at bounding box center [267, 436] width 10 height 6
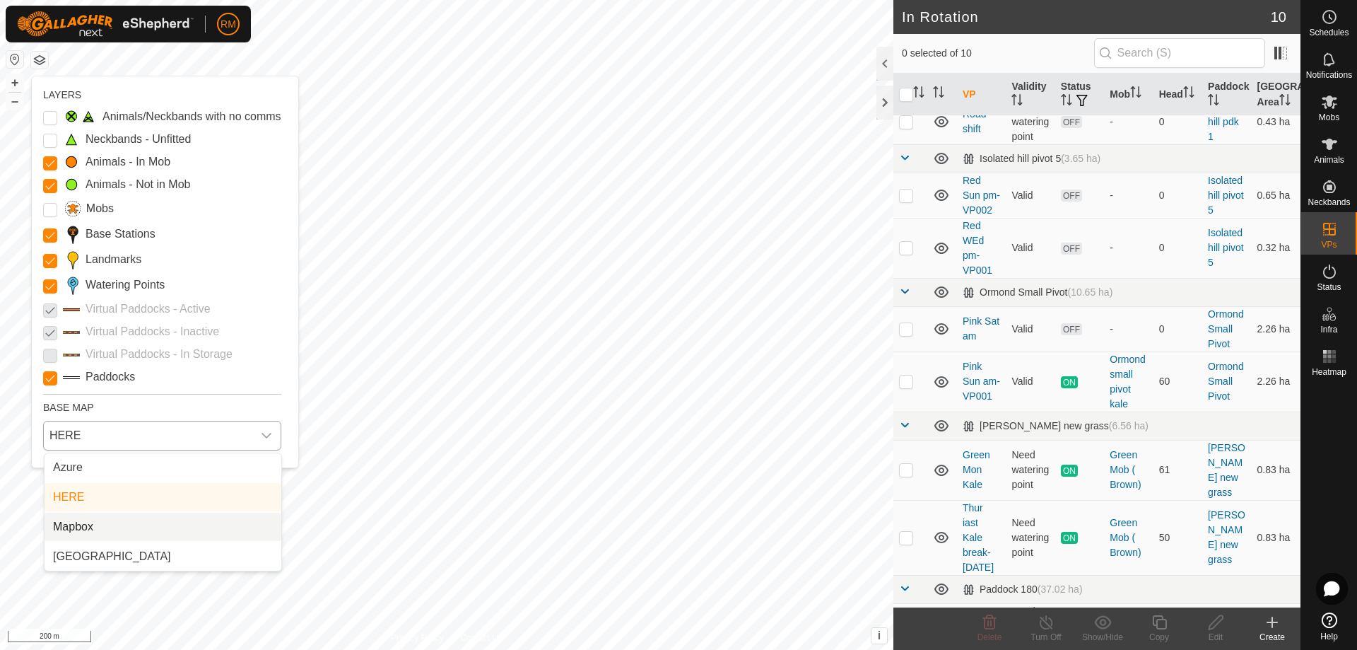
click at [102, 526] on li "Mapbox" at bounding box center [163, 526] width 237 height 28
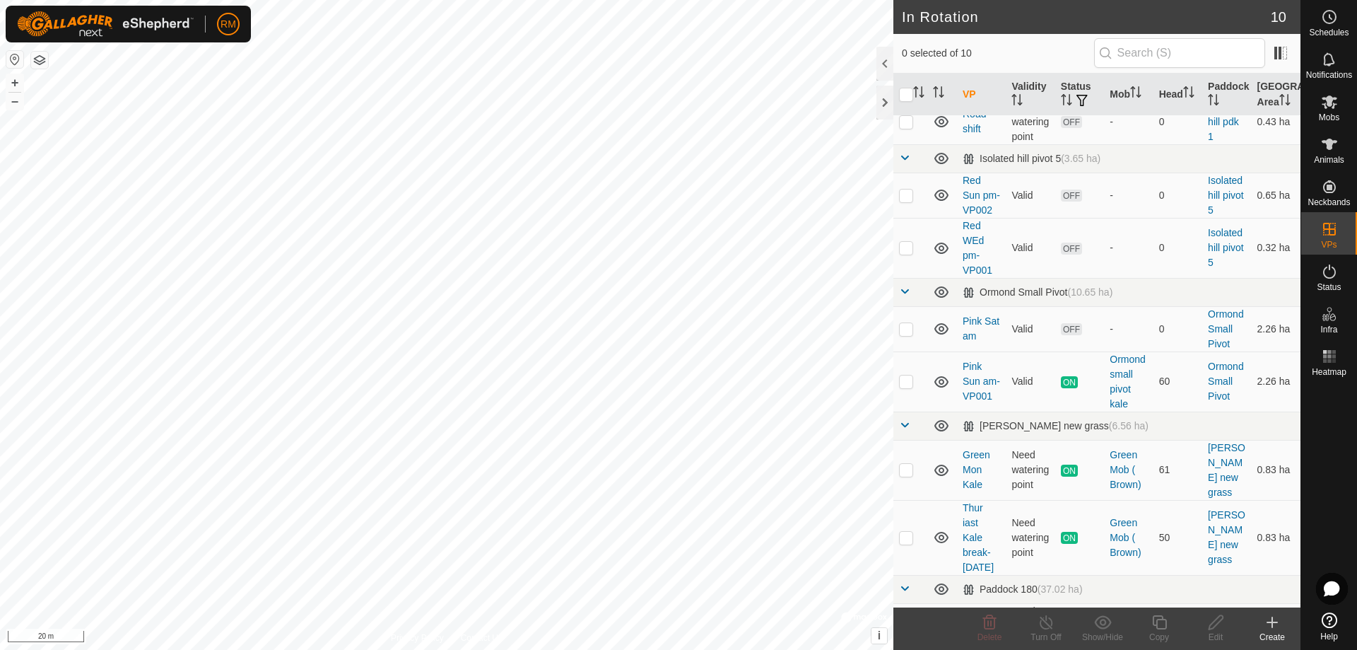
click at [160, 649] on html "RM Schedules Notifications Mobs Animals Neckbands VPs Status Infra Heatmap Help…" at bounding box center [678, 325] width 1357 height 650
click at [38, 59] on button "button" at bounding box center [39, 60] width 17 height 17
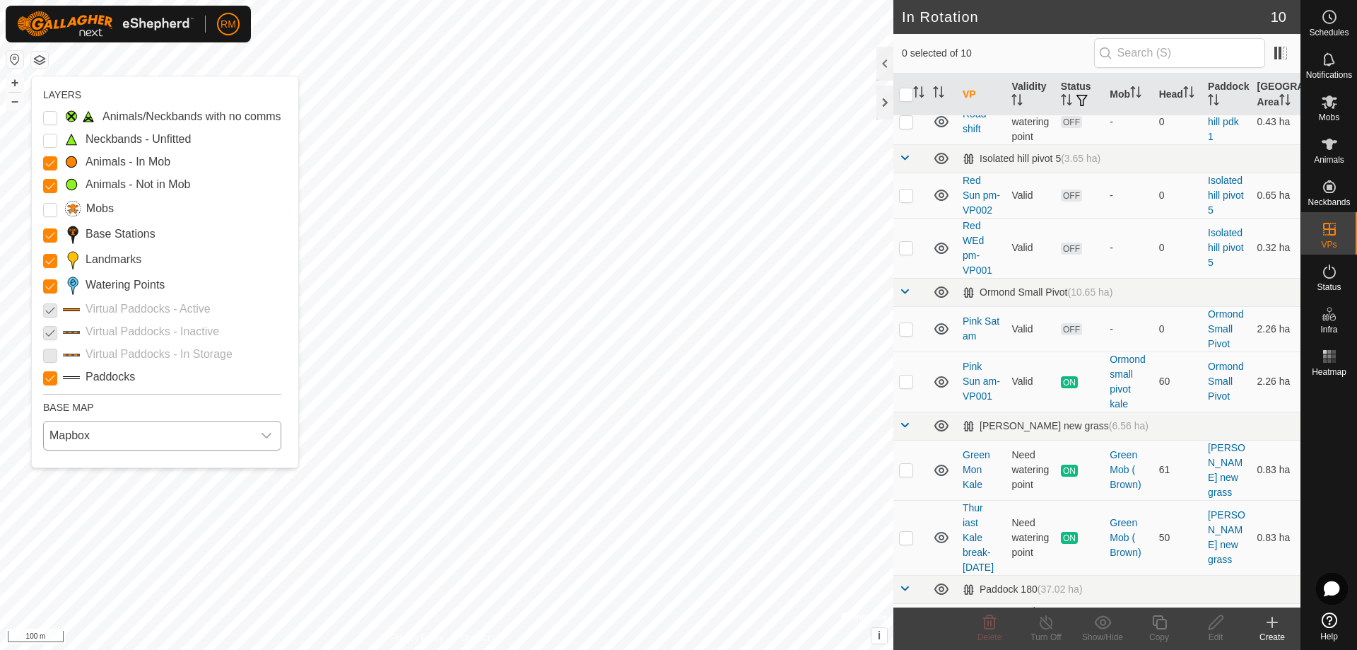
click at [266, 433] on icon "dropdown trigger" at bounding box center [266, 435] width 11 height 11
click at [89, 470] on li "Azure" at bounding box center [163, 467] width 237 height 28
click at [293, 423] on body "RM Schedules Notifications Mobs Animals Neckbands VPs Status Infra Heatmap Help…" at bounding box center [678, 325] width 1357 height 650
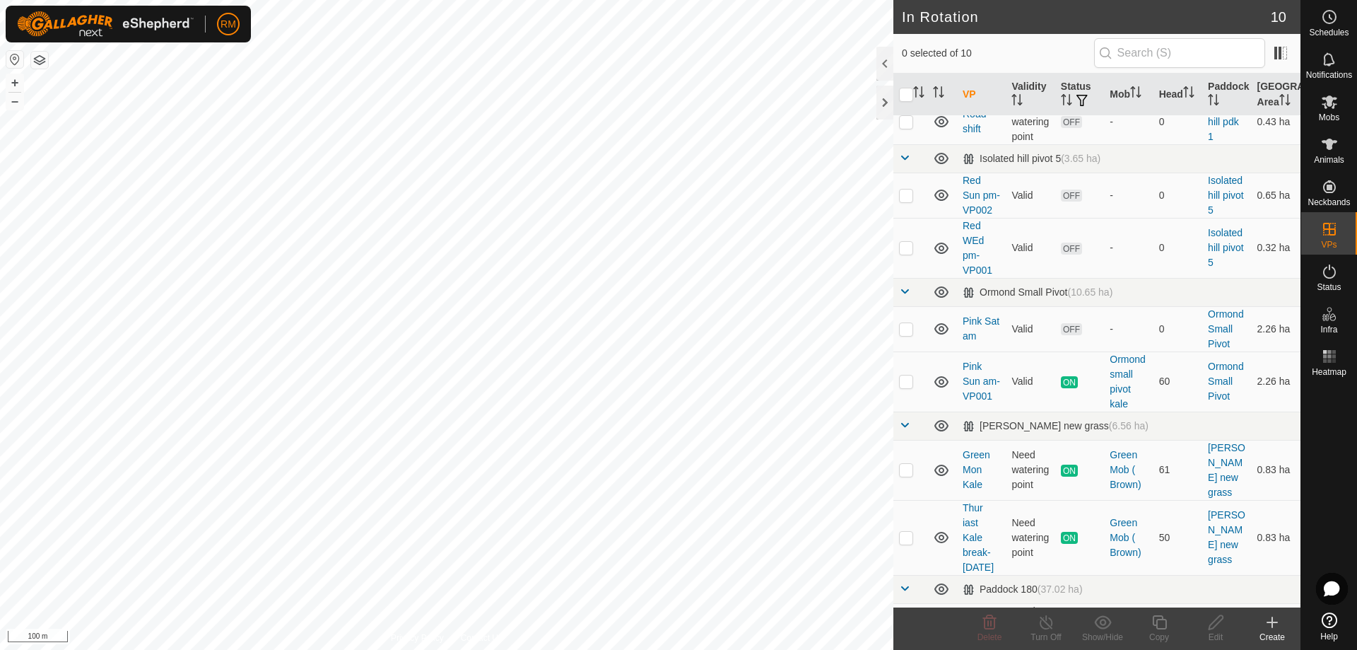
click at [42, 57] on button "button" at bounding box center [39, 60] width 17 height 17
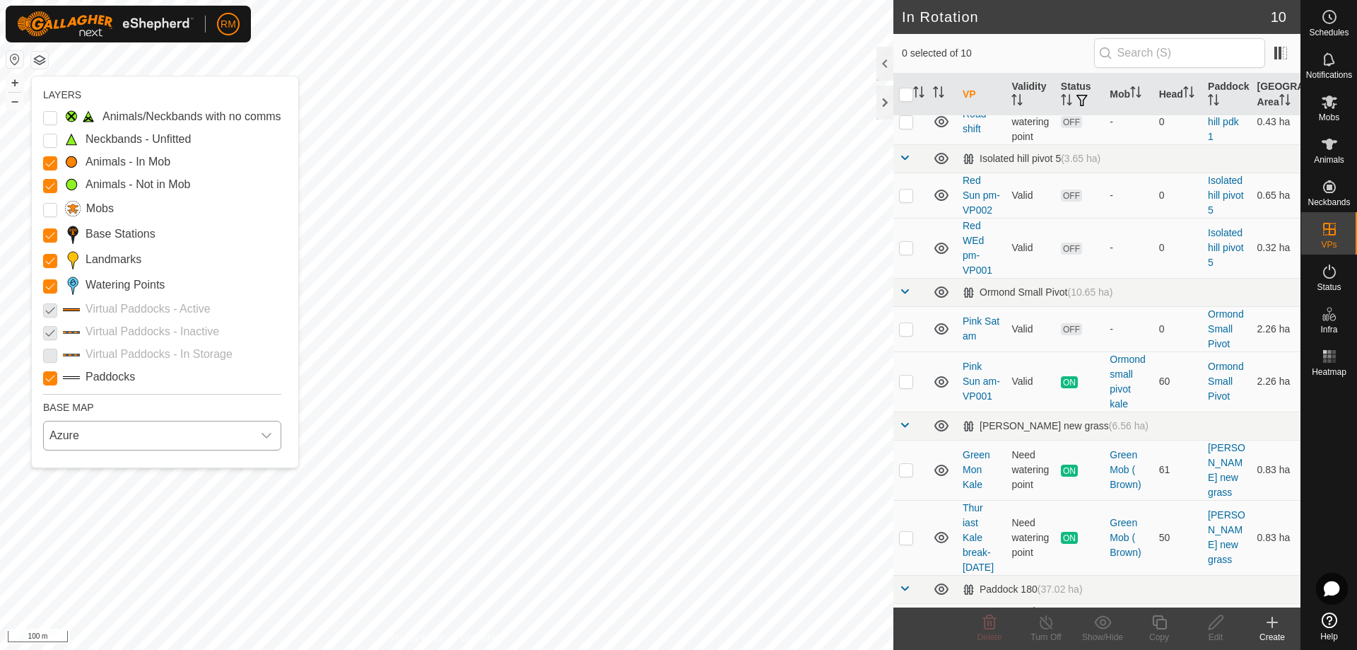
click at [265, 430] on icon "dropdown trigger" at bounding box center [266, 435] width 11 height 11
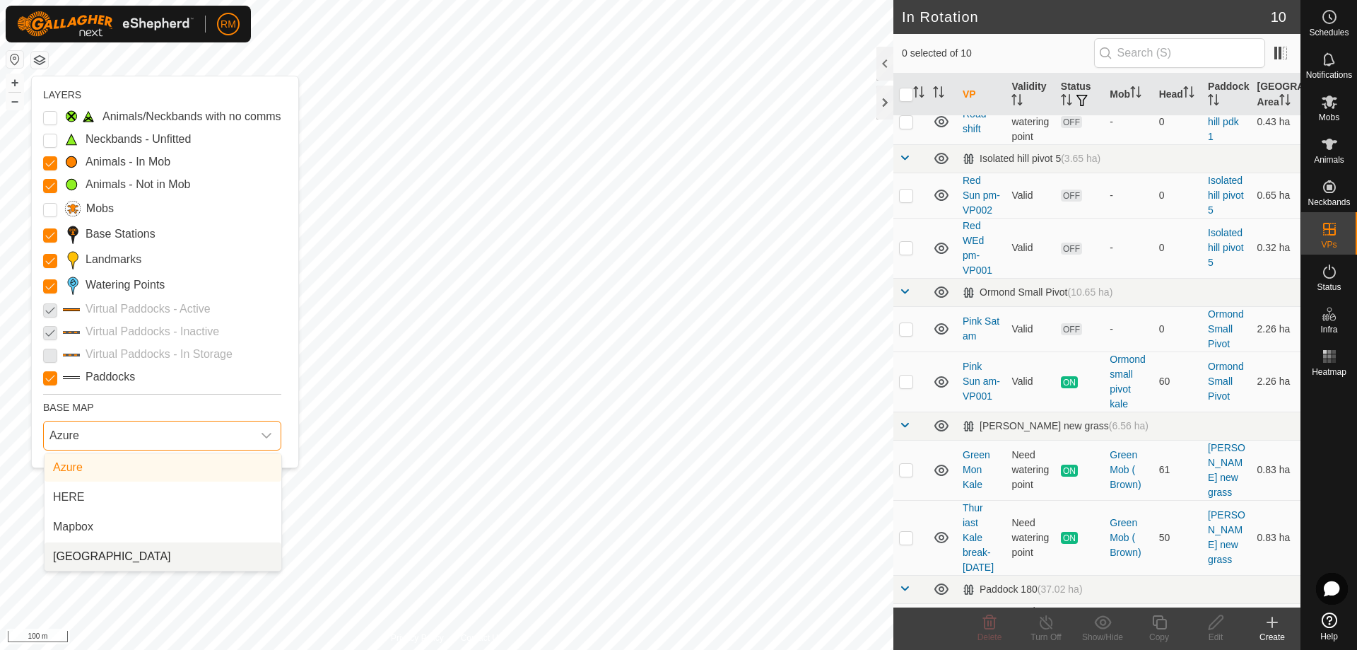
click at [128, 556] on li "[GEOGRAPHIC_DATA]" at bounding box center [163, 556] width 237 height 28
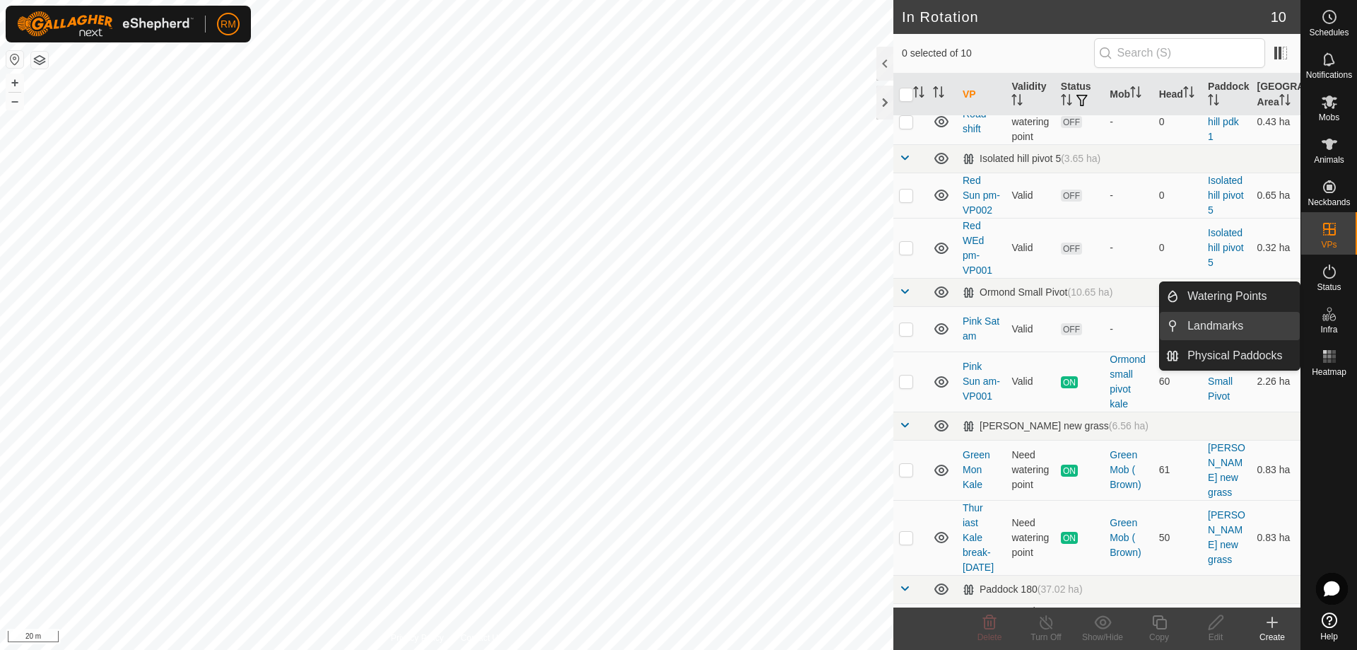
click at [1219, 324] on link "Landmarks" at bounding box center [1239, 326] width 121 height 28
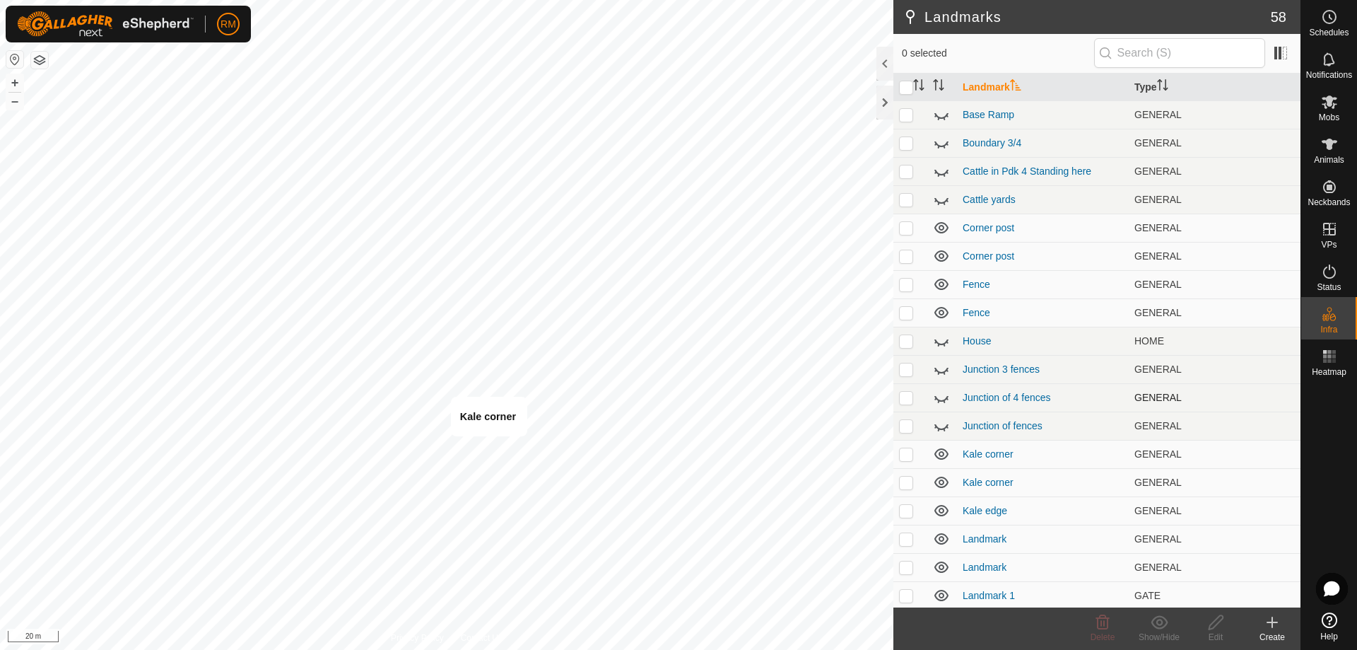
checkbox input "true"
click at [1107, 621] on icon at bounding box center [1102, 622] width 13 height 14
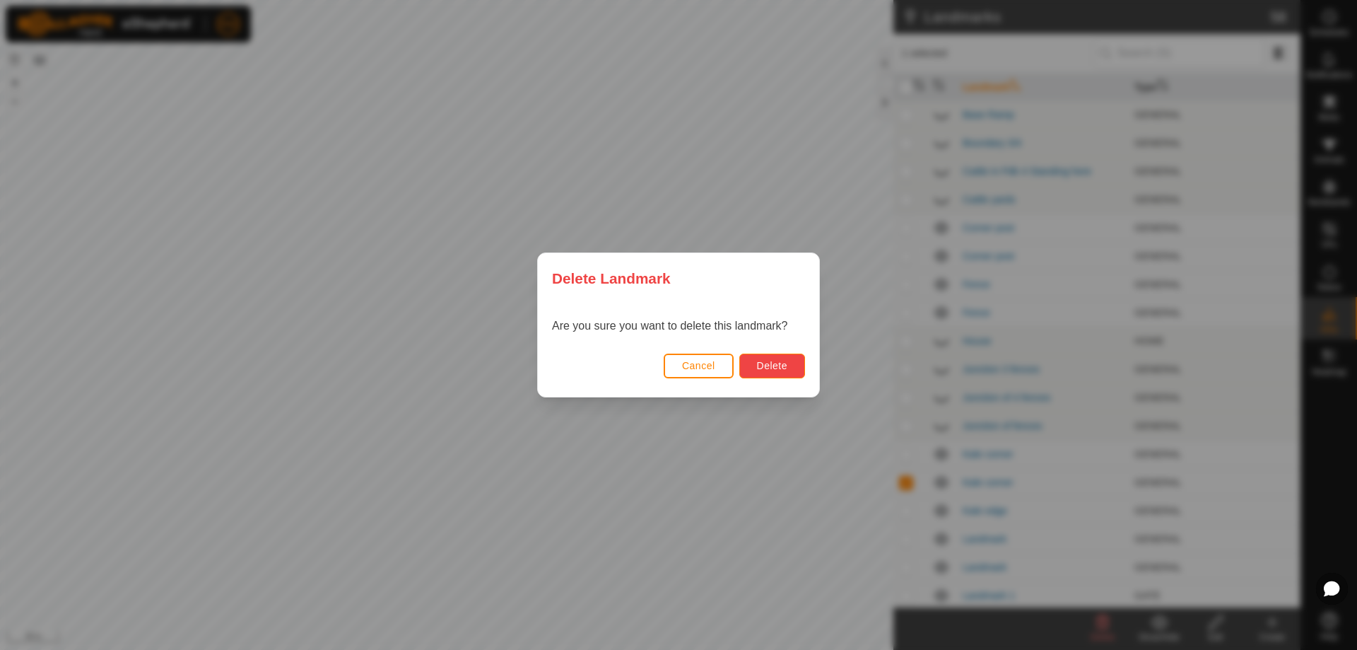
click at [773, 362] on span "Delete" at bounding box center [772, 365] width 30 height 11
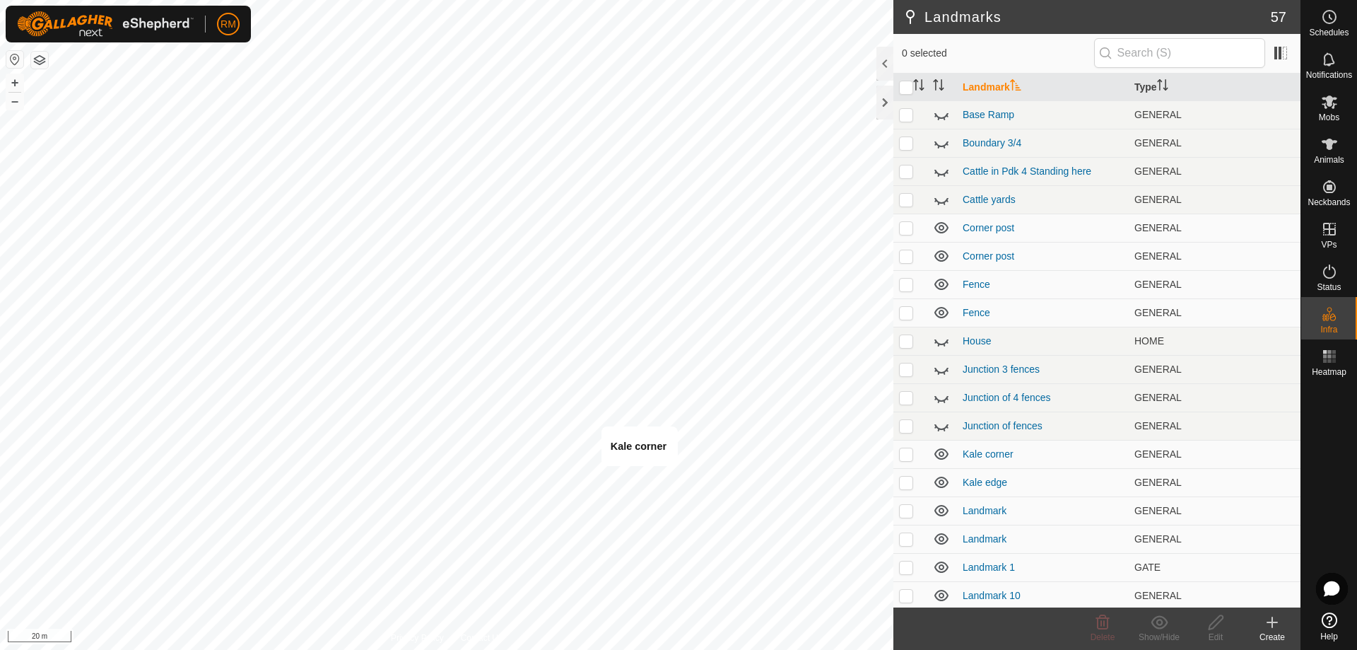
checkbox input "true"
click at [1099, 626] on icon at bounding box center [1102, 622] width 17 height 17
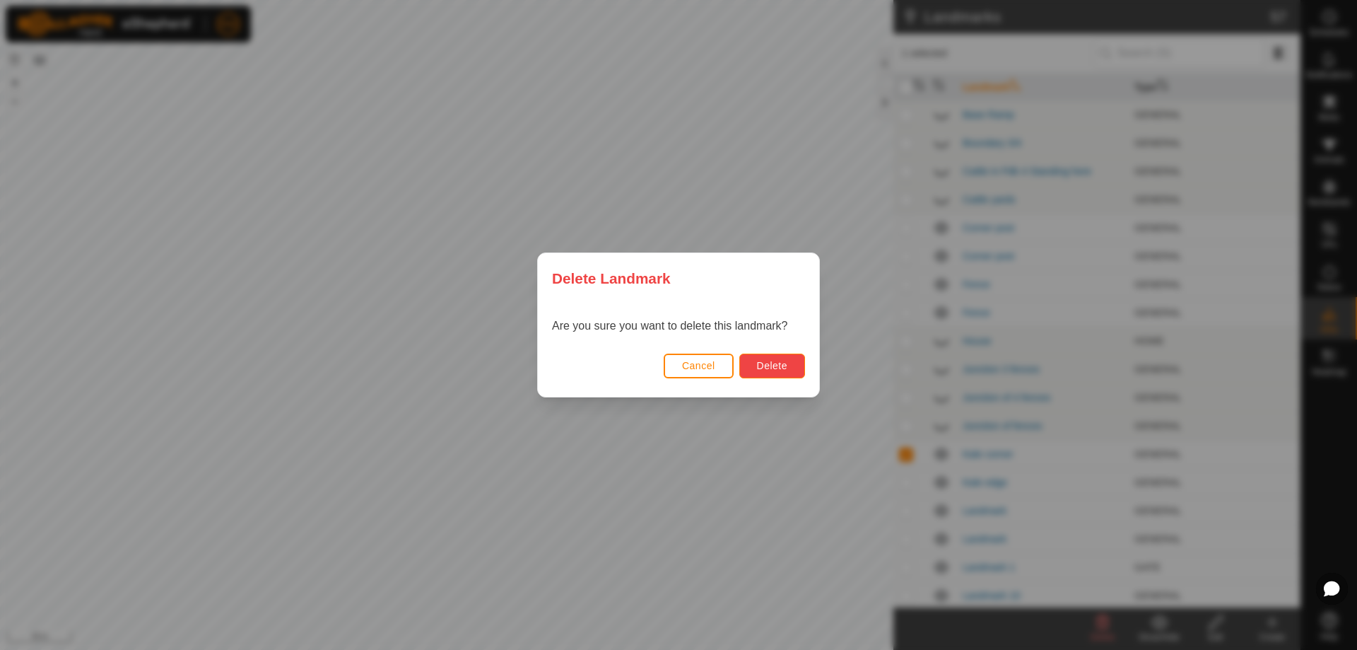
click at [758, 362] on span "Delete" at bounding box center [772, 365] width 30 height 11
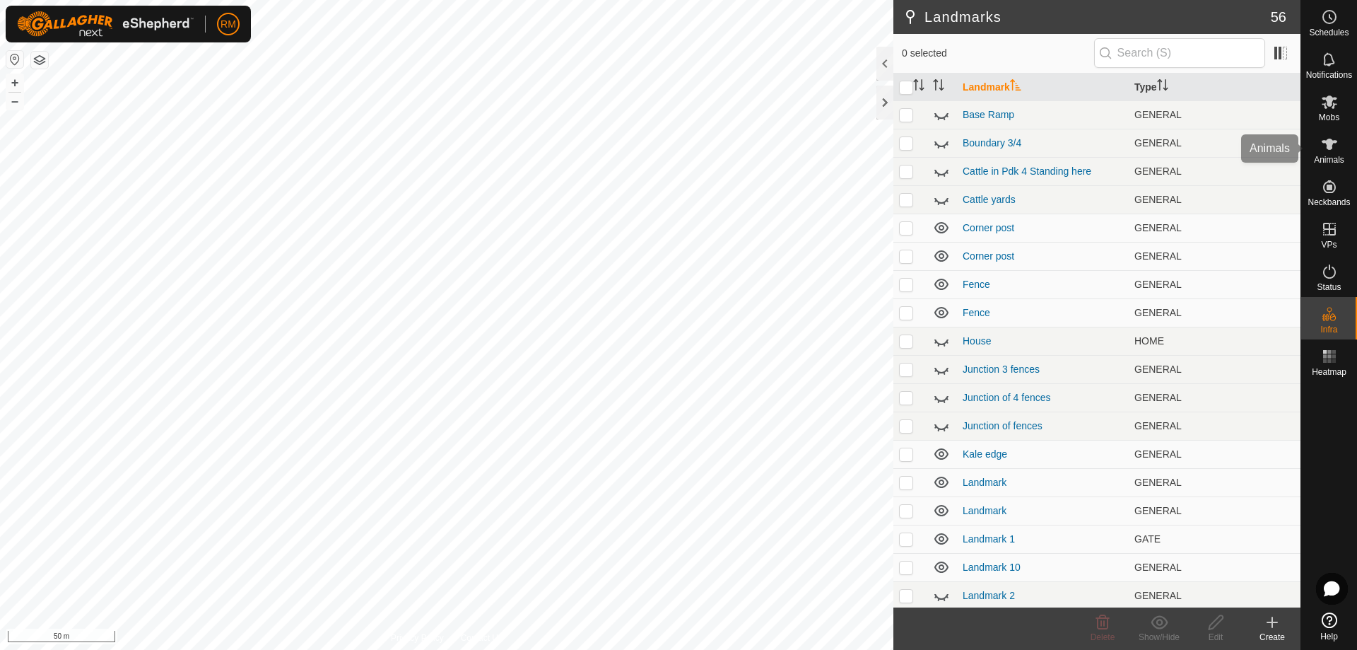
click at [1332, 142] on icon at bounding box center [1330, 144] width 16 height 11
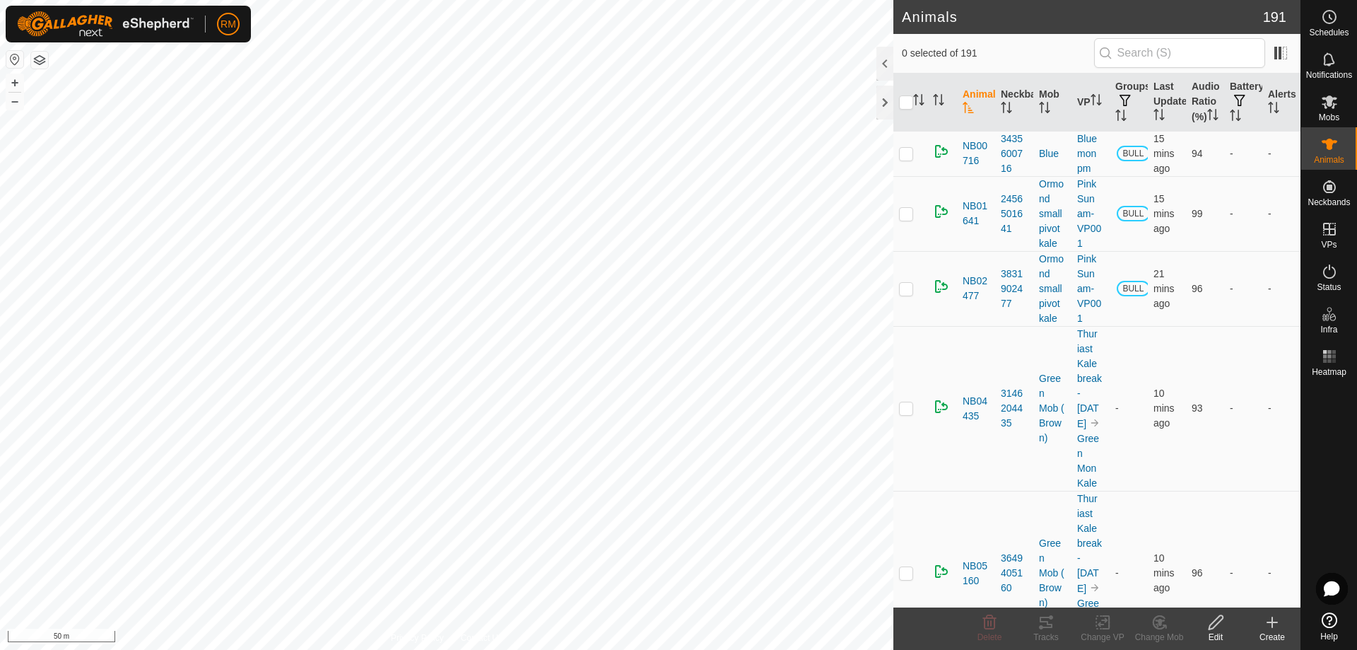
click at [1329, 147] on icon at bounding box center [1330, 144] width 16 height 11
checkbox input "true"
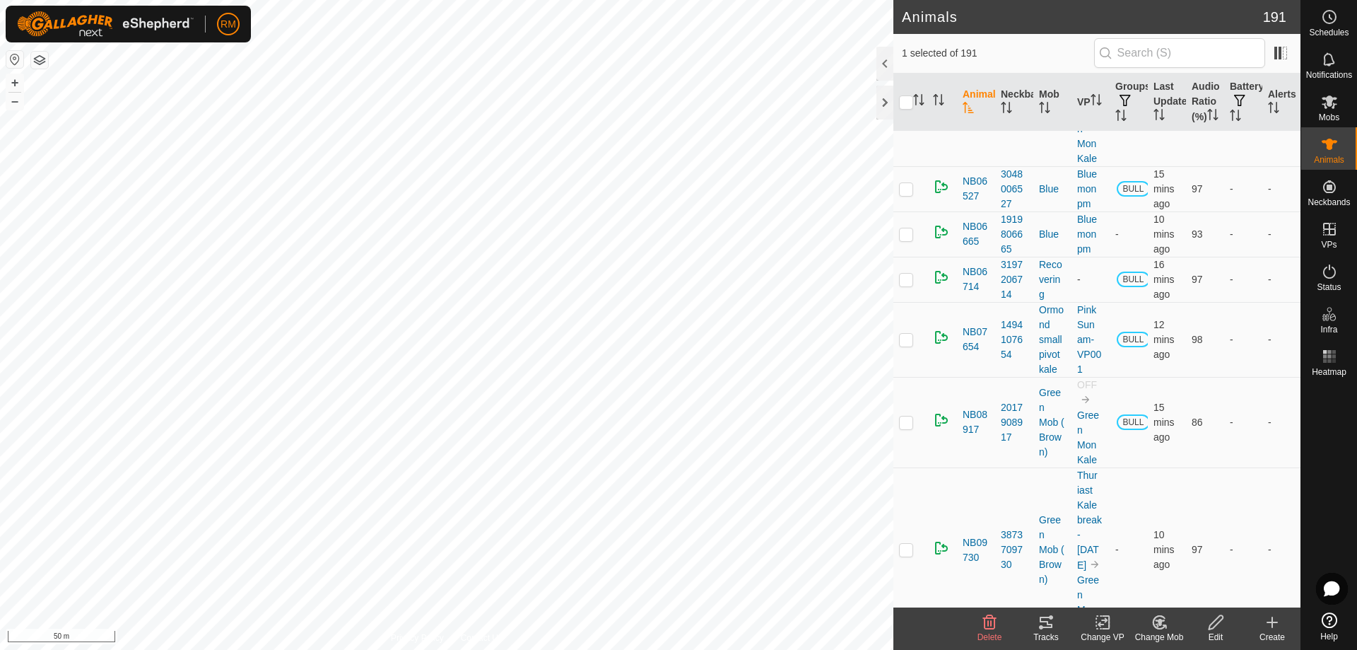
scroll to position [729, 0]
click at [1051, 622] on icon at bounding box center [1046, 622] width 17 height 17
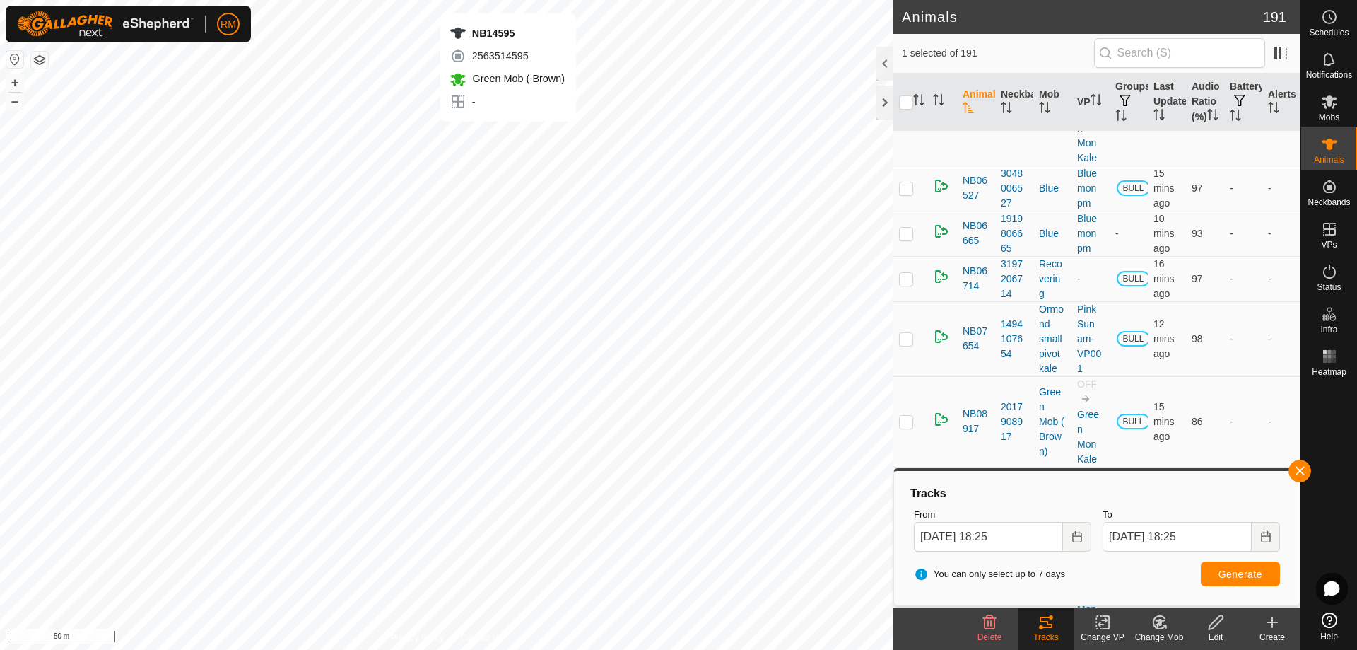
checkbox input "true"
checkbox input "false"
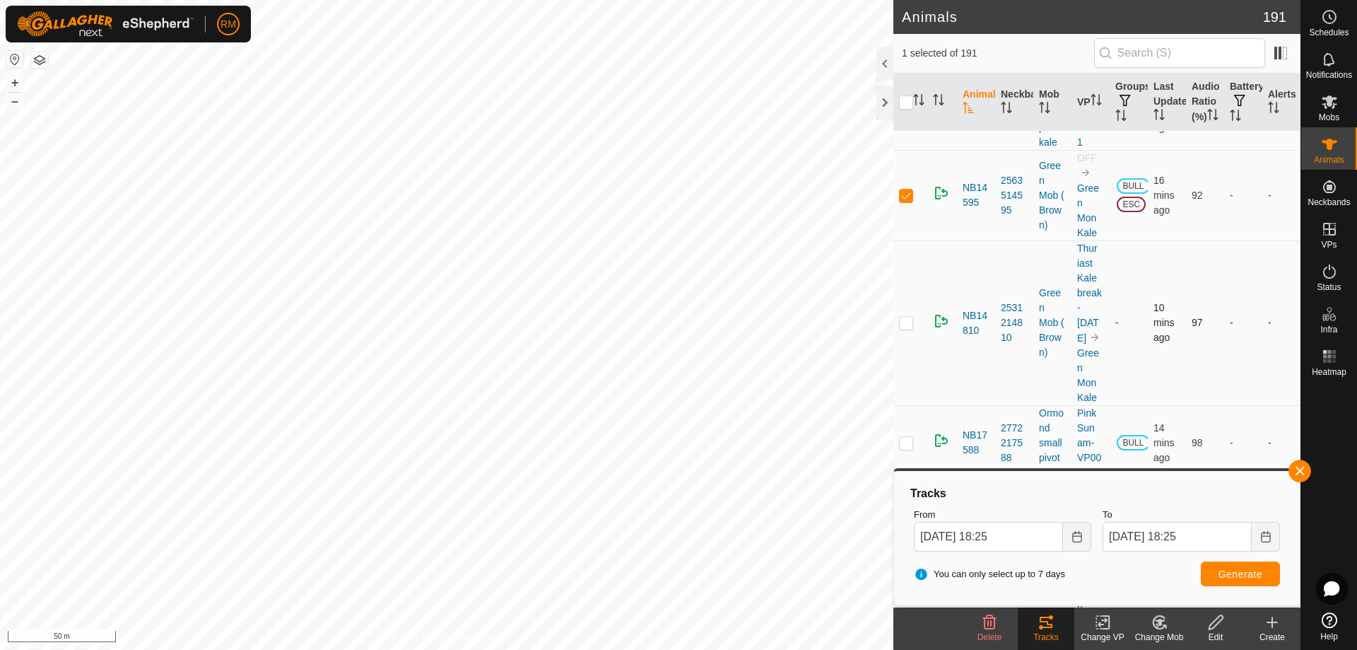
scroll to position [1705, 0]
click at [1255, 581] on button "Generate" at bounding box center [1240, 573] width 79 height 25
click at [1301, 470] on button "button" at bounding box center [1300, 470] width 23 height 23
